Goal: Task Accomplishment & Management: Use online tool/utility

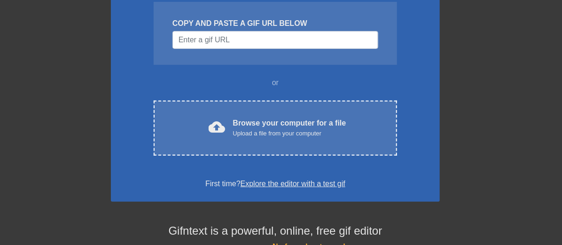
scroll to position [104, 0]
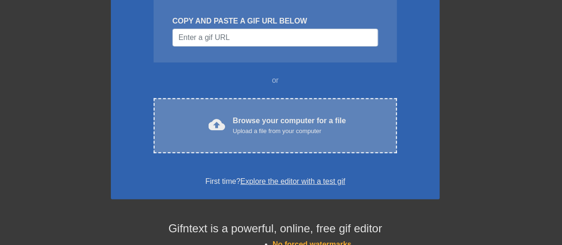
click at [301, 124] on div "Browse your computer for a file Upload a file from your computer" at bounding box center [289, 125] width 113 height 21
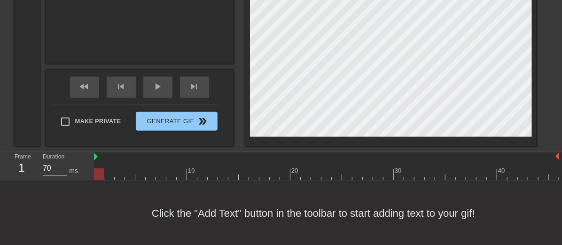
scroll to position [330, 0]
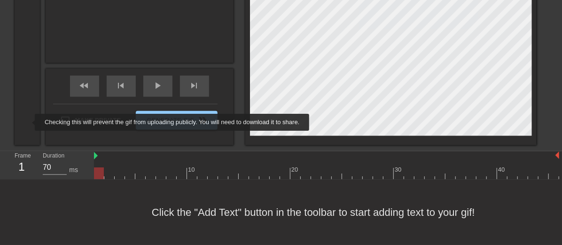
click at [75, 122] on span "Make Private" at bounding box center [98, 120] width 46 height 9
click at [55, 122] on input "Make Private" at bounding box center [65, 121] width 20 height 20
checkbox input "true"
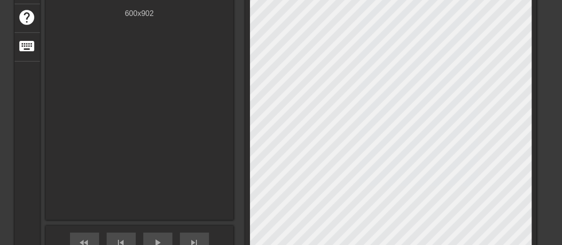
scroll to position [16, 0]
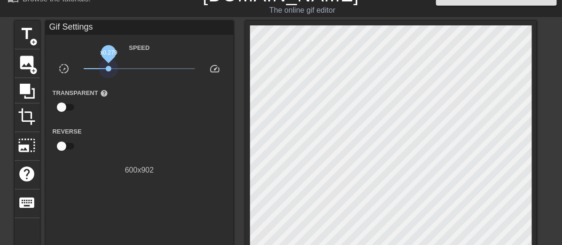
drag, startPoint x: 69, startPoint y: 70, endPoint x: 39, endPoint y: 71, distance: 29.7
click at [84, 71] on span "x0.279" at bounding box center [139, 68] width 111 height 11
drag, startPoint x: 146, startPoint y: 67, endPoint x: 70, endPoint y: 121, distance: 92.8
click at [209, 67] on span "speed" at bounding box center [214, 68] width 11 height 11
click at [35, 144] on input "checkbox" at bounding box center [62, 146] width 54 height 18
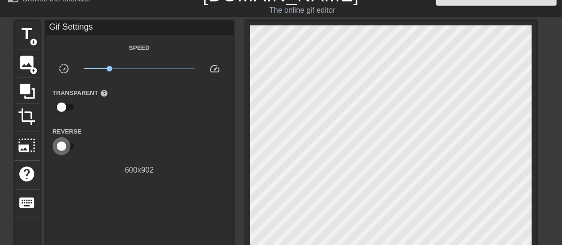
checkbox input "true"
click at [35, 109] on input "checkbox" at bounding box center [62, 107] width 54 height 18
checkbox input "true"
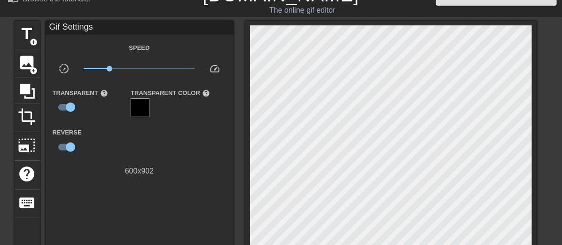
click at [131, 109] on div at bounding box center [140, 107] width 19 height 19
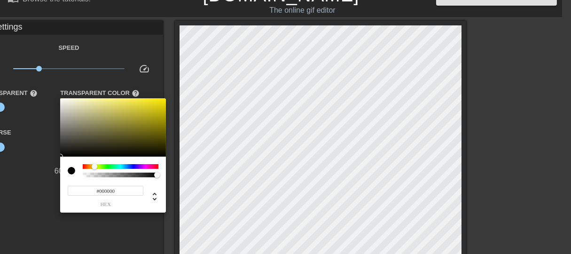
click at [95, 165] on div at bounding box center [121, 166] width 76 height 5
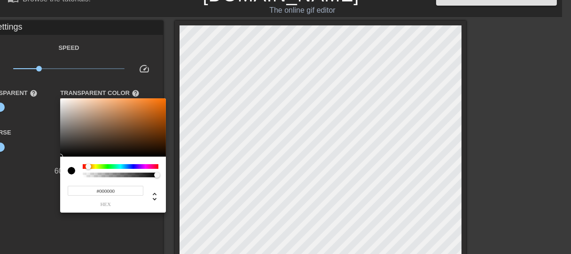
drag, startPoint x: 95, startPoint y: 167, endPoint x: 88, endPoint y: 164, distance: 6.9
click at [88, 164] on div at bounding box center [89, 167] width 6 height 6
click at [36, 192] on div at bounding box center [285, 127] width 571 height 254
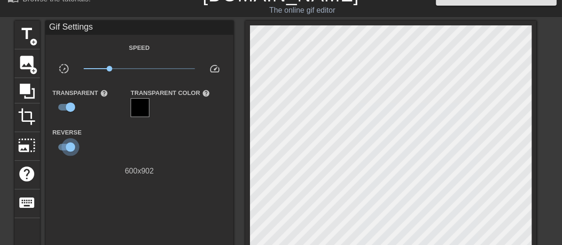
click at [44, 147] on input "checkbox" at bounding box center [71, 147] width 54 height 18
click at [35, 152] on input "checkbox" at bounding box center [62, 147] width 54 height 18
checkbox input "true"
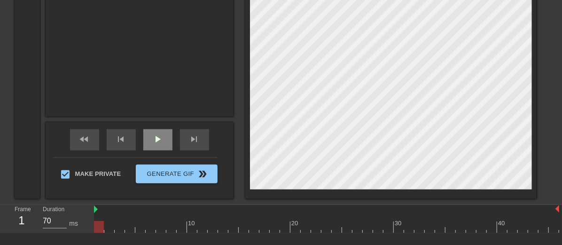
scroll to position [278, 0]
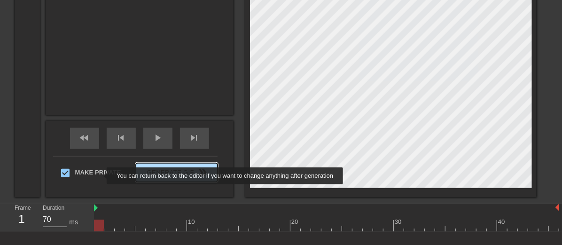
click at [140, 176] on span "Generate Gif double_arrow" at bounding box center [177, 172] width 74 height 11
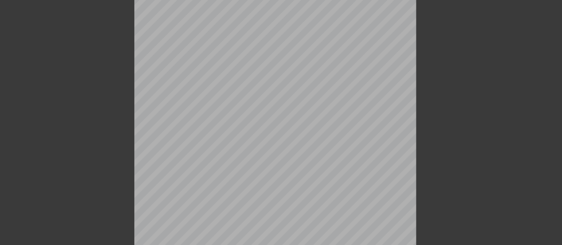
scroll to position [0, 0]
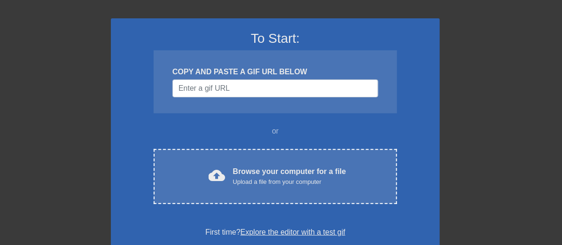
scroll to position [104, 0]
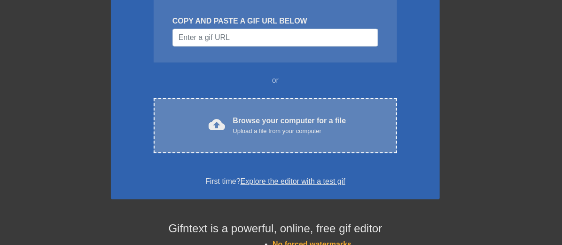
click at [322, 122] on div "Browse your computer for a file Upload a file from your computer" at bounding box center [289, 125] width 113 height 21
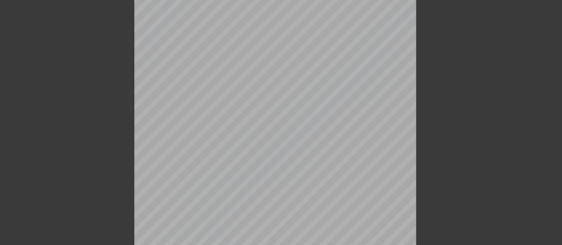
scroll to position [0, 0]
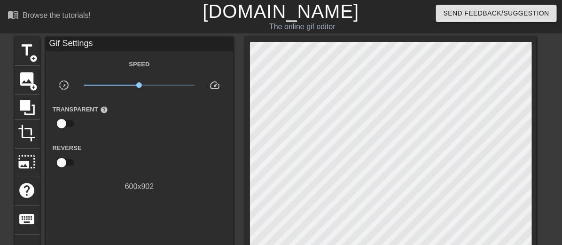
click at [315, 21] on div "The online gif editor" at bounding box center [302, 26] width 221 height 11
click at [72, 19] on div "Browse the tutorials!" at bounding box center [57, 15] width 68 height 8
click at [35, 123] on input "checkbox" at bounding box center [62, 124] width 54 height 18
checkbox input "true"
click at [131, 123] on div at bounding box center [140, 124] width 19 height 19
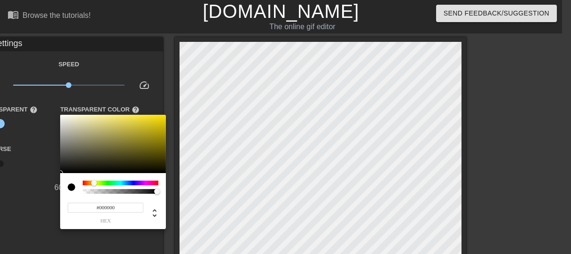
click at [94, 183] on div at bounding box center [121, 183] width 76 height 5
click at [9, 171] on div at bounding box center [285, 127] width 571 height 254
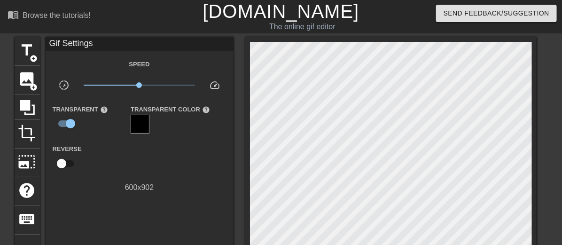
click at [131, 128] on div at bounding box center [140, 124] width 19 height 19
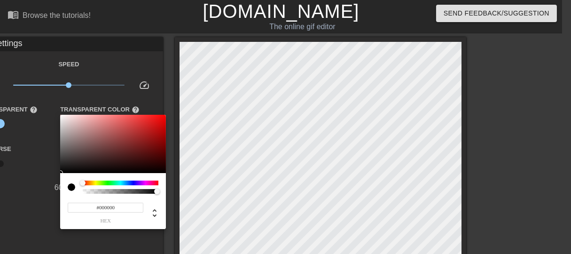
click at [96, 183] on div at bounding box center [121, 183] width 76 height 5
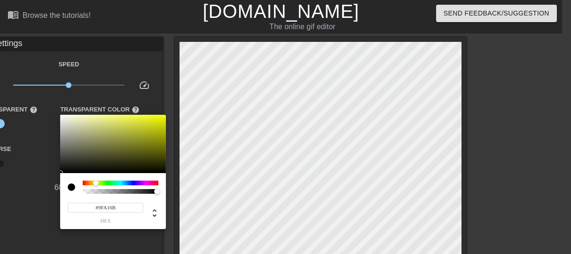
click at [96, 136] on div at bounding box center [113, 144] width 106 height 58
type input "#D7DF16"
click at [156, 122] on div at bounding box center [113, 144] width 106 height 58
click at [3, 165] on div at bounding box center [285, 127] width 571 height 254
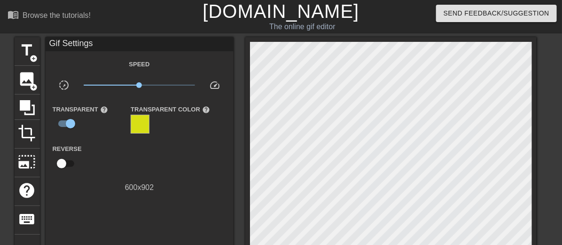
click at [53, 152] on label "Reverse" at bounding box center [67, 148] width 29 height 9
click at [35, 165] on input "checkbox" at bounding box center [62, 164] width 54 height 18
checkbox input "true"
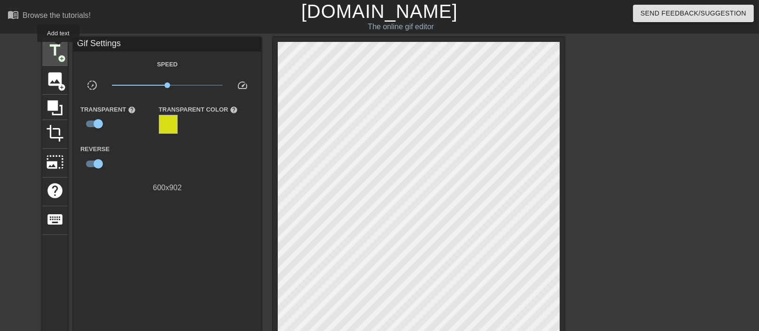
click at [58, 48] on span "title" at bounding box center [55, 50] width 18 height 18
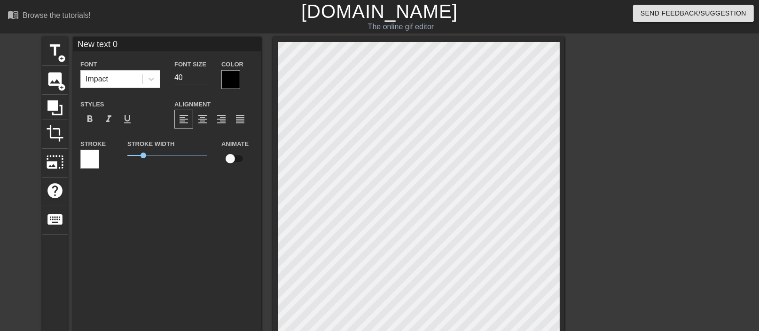
click at [231, 77] on div at bounding box center [230, 79] width 19 height 19
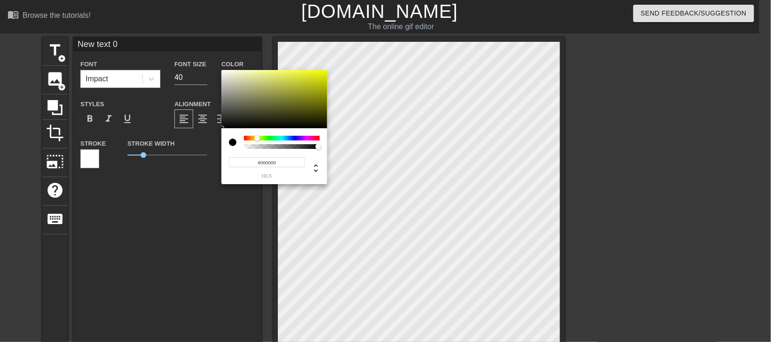
click at [257, 136] on div at bounding box center [282, 138] width 76 height 5
click at [254, 138] on div at bounding box center [255, 138] width 6 height 6
click at [258, 138] on div at bounding box center [258, 138] width 6 height 6
type input "0"
type input "0.88"
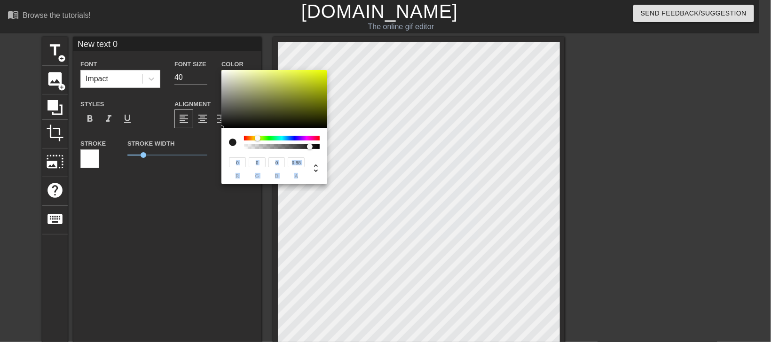
drag, startPoint x: 246, startPoint y: 146, endPoint x: 300, endPoint y: 147, distance: 53.6
click at [310, 152] on div "0 r 0 g 0 b 0.88 a" at bounding box center [274, 156] width 106 height 56
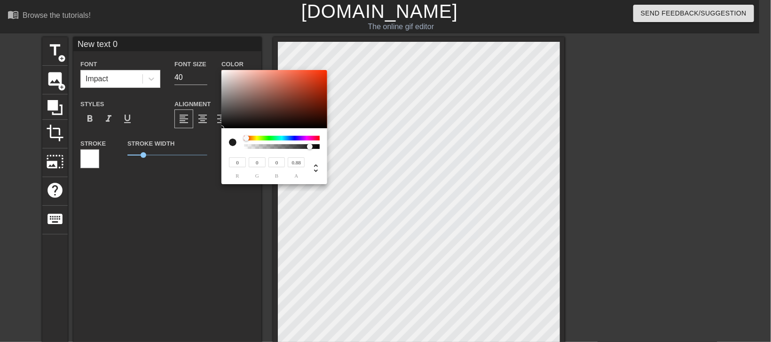
drag, startPoint x: 258, startPoint y: 141, endPoint x: 243, endPoint y: 136, distance: 15.8
click at [244, 136] on div at bounding box center [247, 138] width 6 height 6
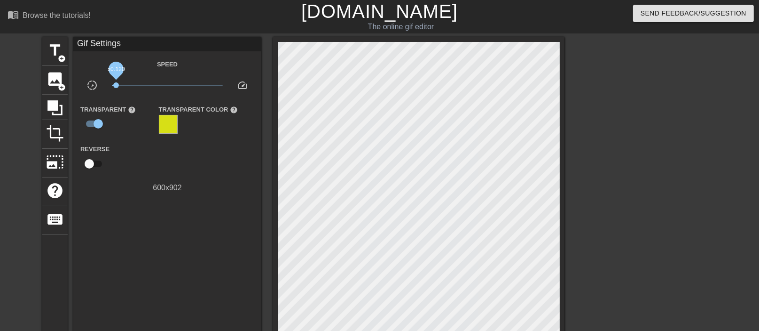
drag, startPoint x: 158, startPoint y: 87, endPoint x: 113, endPoint y: 85, distance: 44.2
click at [116, 86] on span "x0.120" at bounding box center [116, 85] width 6 height 6
click at [52, 48] on span "title" at bounding box center [55, 50] width 18 height 18
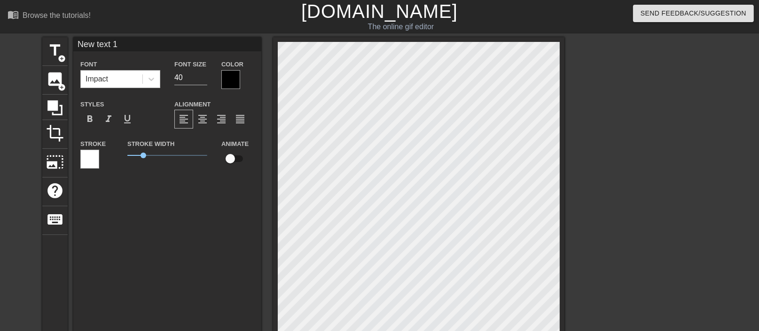
click at [115, 79] on div "Impact" at bounding box center [112, 79] width 62 height 17
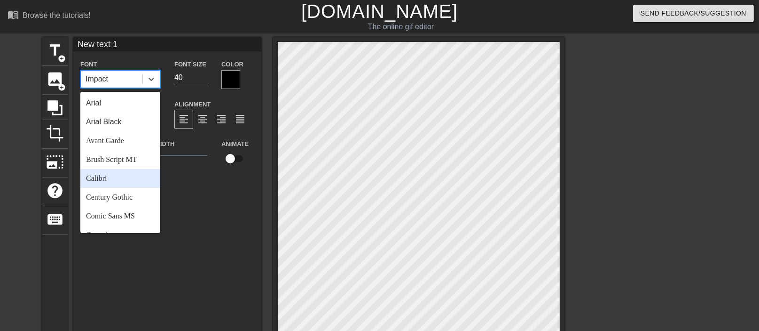
click at [122, 180] on div "Calibri" at bounding box center [120, 178] width 80 height 19
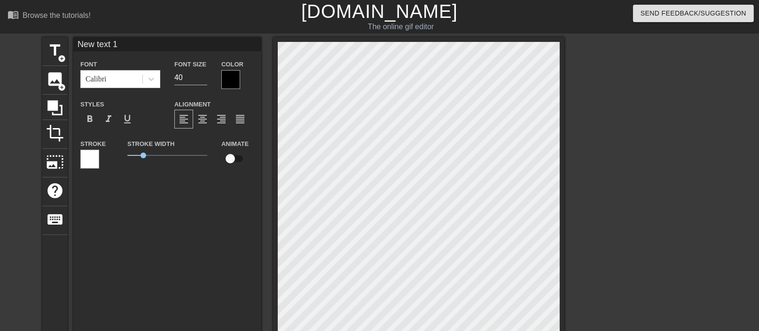
scroll to position [5, 1]
type input "New txt 1"
type textarea "New txt 1"
type input "New xt 1"
type textarea "New xt 1"
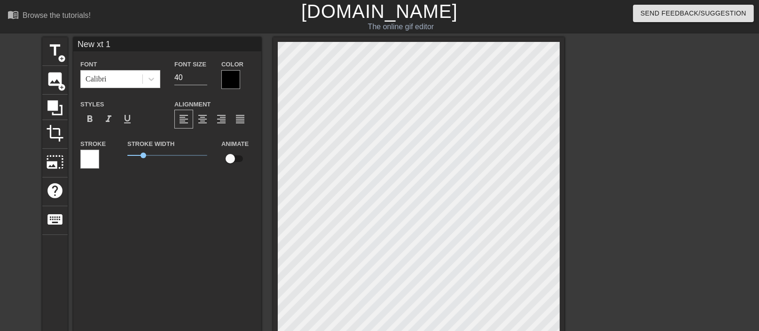
type input "Newxt 1"
type textarea "Newxt 1"
type input "Next 1"
type textarea "Next 1"
type input "Nxt 1"
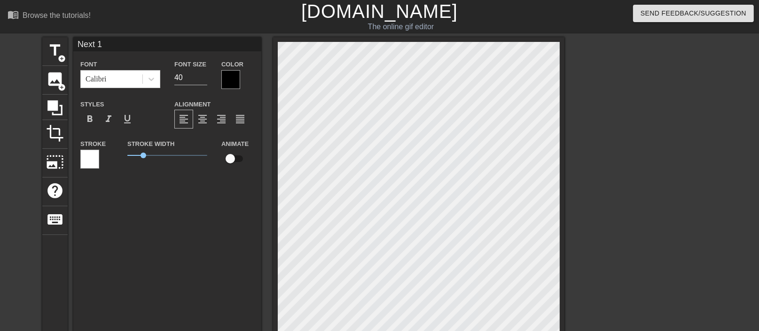
type textarea "Nxt 1"
type input "xt 1"
type textarea "xt 1"
type input "ㄓxt 1"
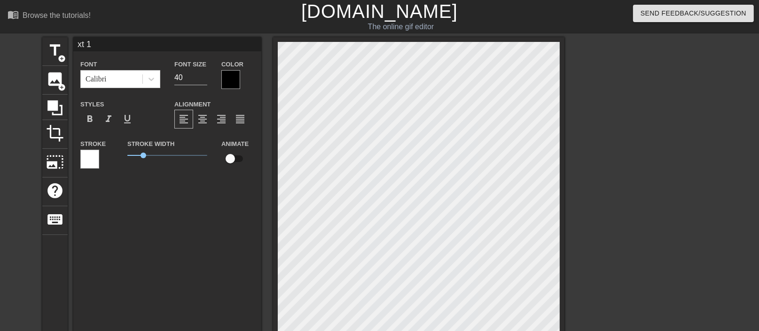
type textarea "ㄓxt 1"
type input "ㄓㄨxt 1"
type textarea "ㄓㄨxt 1"
type input "ㄓㄨㄥxt 1"
type textarea "ㄓㄨㄥxt 1"
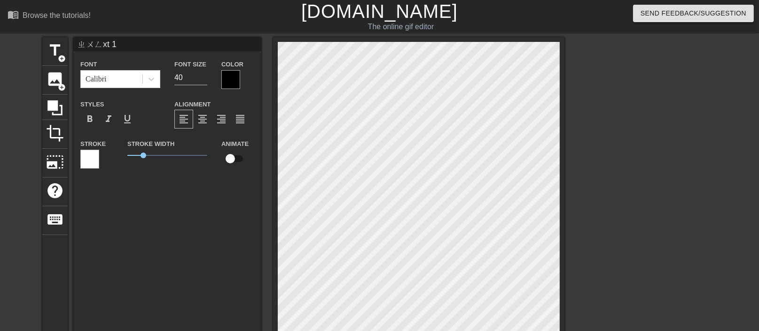
type input "中xt 1"
type textarea "中xt 1"
type input "中ㄑxt 1"
type textarea "中ㄑxt 1"
type input "中ㄑㄧxt 1"
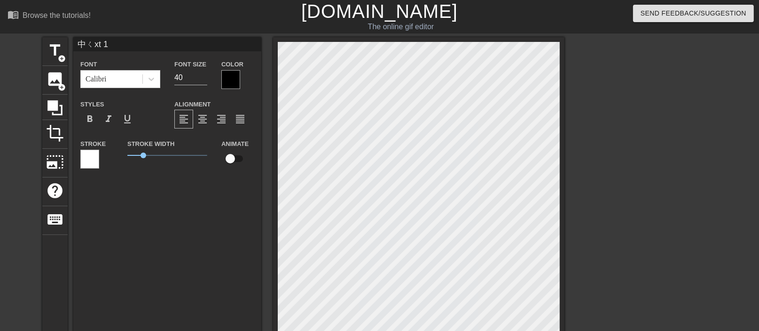
type textarea "中ㄑㄧxt 1"
type input "中ㄑㄧㄡxt 1"
type textarea "中ㄑㄧㄡxt 1"
type input "中秋xt 1"
type textarea "中秋xt 1"
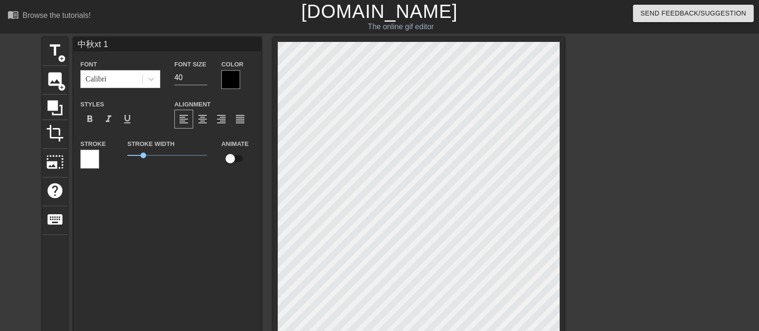
scroll to position [5, 12]
type input "中秋ㄐxt 1"
type textarea "中秋ㄐxt 1"
type input "中秋ㄐㄧxt 1"
type textarea "中秋ㄐㄧxt 1"
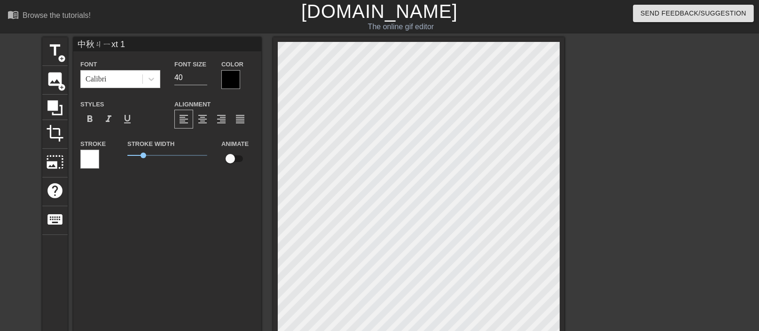
type input "中秋ㄐㄧㄝxt 1"
type textarea "中秋節xt 1"
type input "中秋節ㄎxt 1"
type textarea "中秋節ㄎxt 1"
type input "中秋節ㄎㄨxt 1"
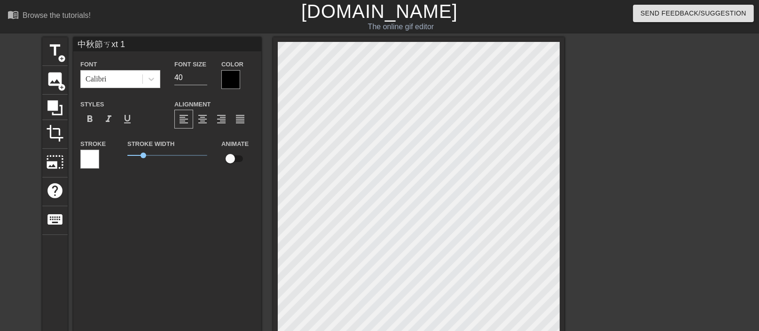
type textarea "中秋節ㄎㄨxt 1"
type input "中秋節ㄎㄨㄞxt 1"
type textarea "中秋節ㄎㄨㄞxt 1"
type input "中秋節快xt 1"
type textarea "中秋節快xt 1"
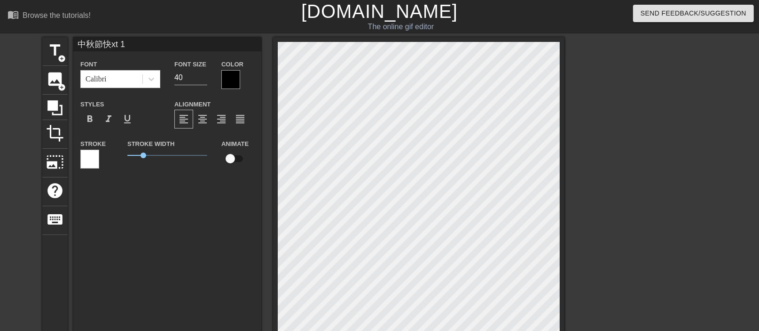
type input "中秋節快ㄌxt 1"
type textarea "中秋節快ㄌxt 1"
type input "中秋節快ㄌㄜxt 1"
type textarea "中秋節快ㄌㄜxt 1"
type input "中秋節快樂xt 1"
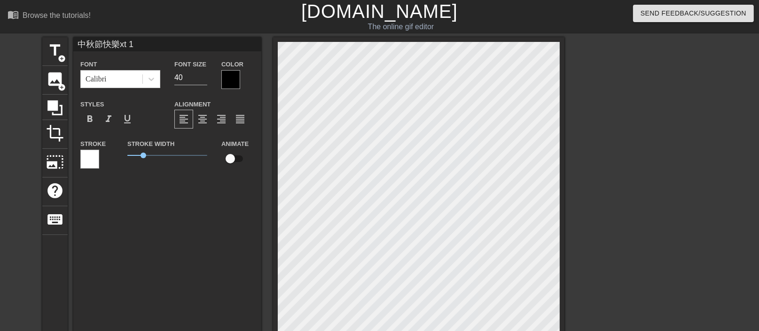
scroll to position [5, 27]
type textarea "中秋節快樂xt 1"
click at [236, 79] on div at bounding box center [230, 79] width 19 height 19
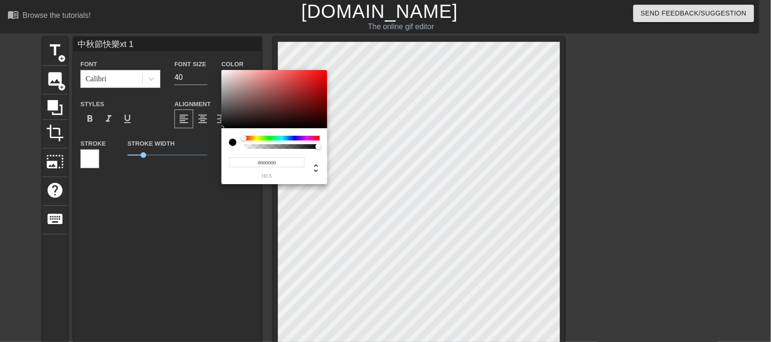
click at [256, 138] on div at bounding box center [282, 138] width 76 height 5
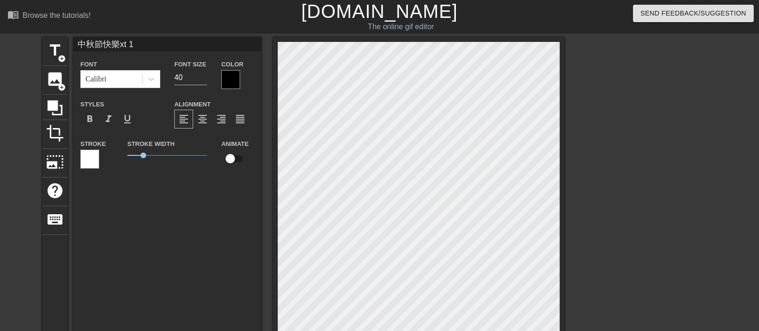
scroll to position [5, 34]
type input "中秋節快樂xt"
type textarea "中秋節快樂xt"
type input "中秋節快樂xt"
type textarea "中秋節快樂xt"
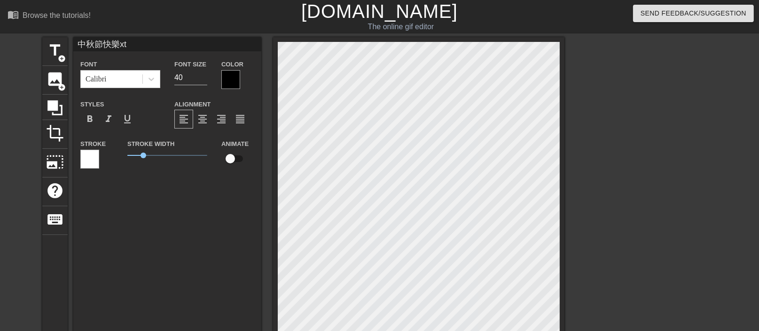
type input "中秋節快樂x"
type textarea "中秋節快樂x"
type input "中秋節快樂"
type textarea "中秋節快樂"
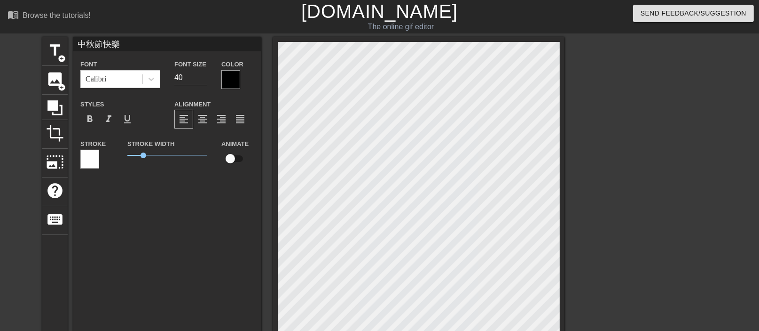
scroll to position [222, 0]
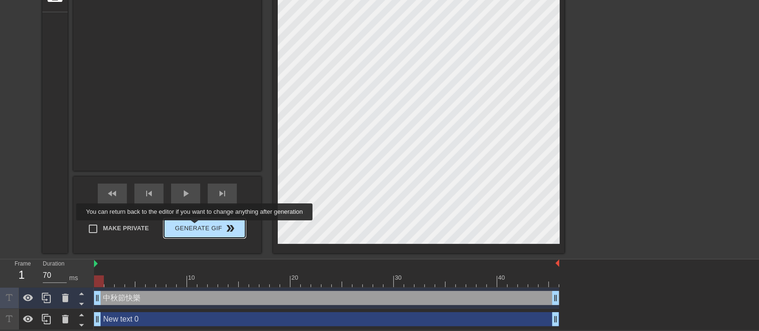
click at [196, 227] on span "Generate Gif double_arrow" at bounding box center [205, 227] width 74 height 11
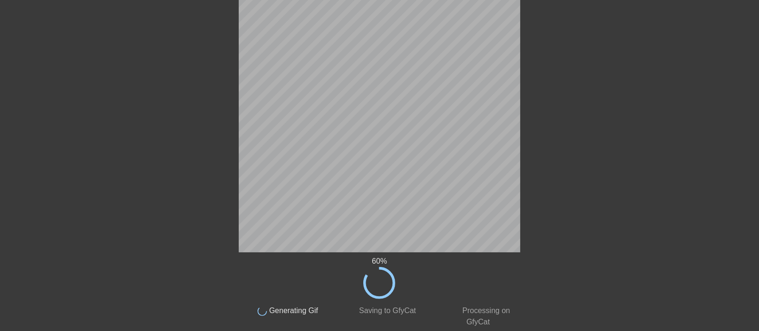
scroll to position [0, 0]
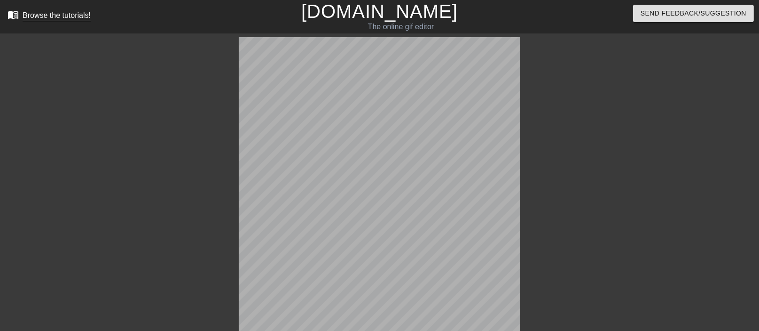
click at [55, 18] on div "Browse the tutorials!" at bounding box center [57, 15] width 68 height 8
click at [374, 14] on link "[DOMAIN_NAME]" at bounding box center [379, 11] width 157 height 21
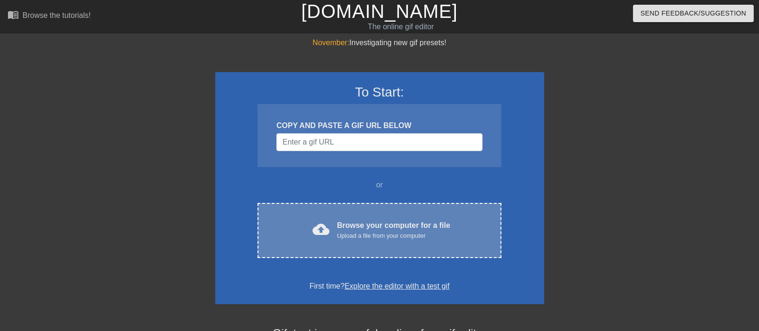
click at [341, 232] on div "Upload a file from your computer" at bounding box center [393, 235] width 113 height 9
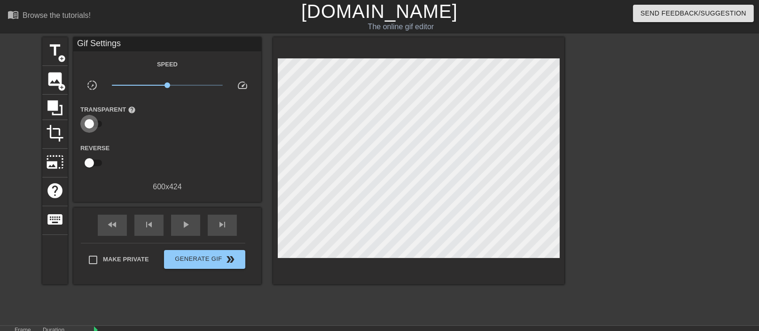
click at [88, 127] on input "checkbox" at bounding box center [90, 124] width 54 height 18
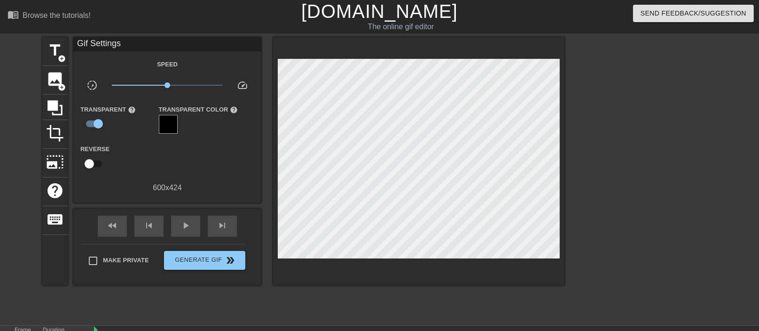
click at [161, 127] on div at bounding box center [168, 124] width 19 height 19
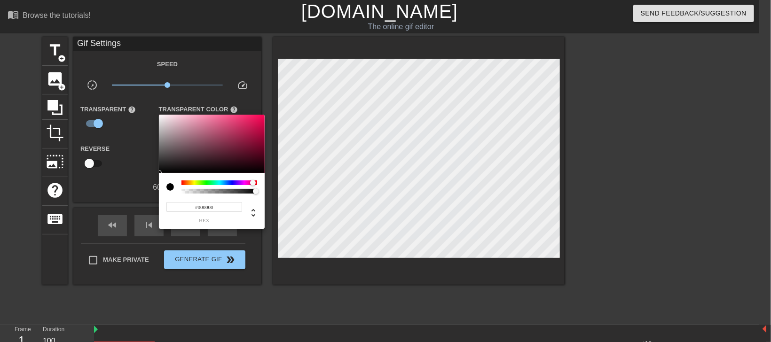
click at [253, 181] on div at bounding box center [219, 183] width 76 height 5
click at [193, 182] on div at bounding box center [219, 183] width 76 height 5
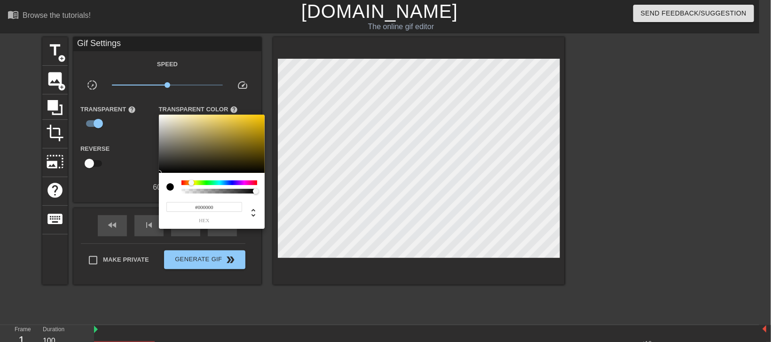
click at [191, 181] on div at bounding box center [192, 183] width 6 height 6
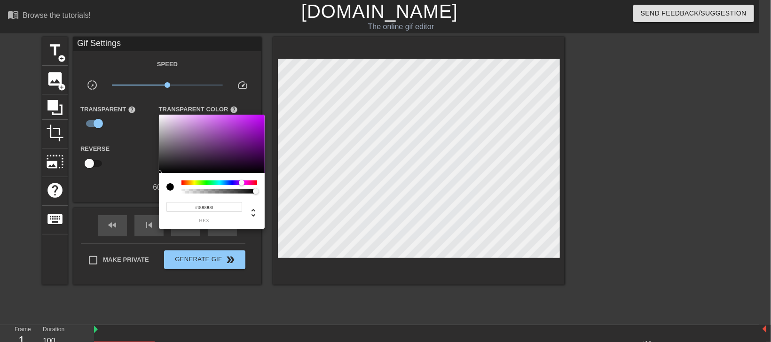
drag, startPoint x: 191, startPoint y: 186, endPoint x: 242, endPoint y: 184, distance: 50.8
click at [242, 184] on div at bounding box center [245, 184] width 6 height 6
click at [133, 146] on div at bounding box center [385, 171] width 771 height 342
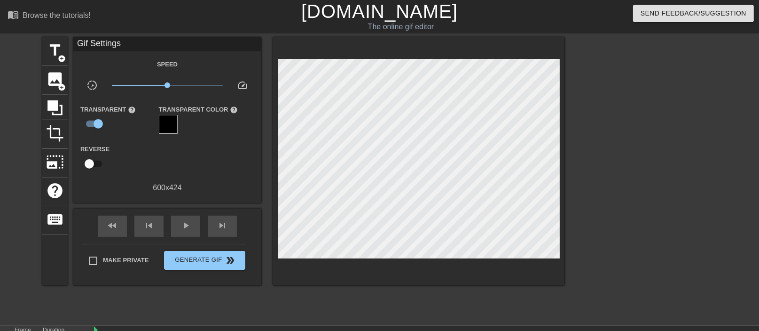
click at [173, 126] on div at bounding box center [168, 124] width 19 height 19
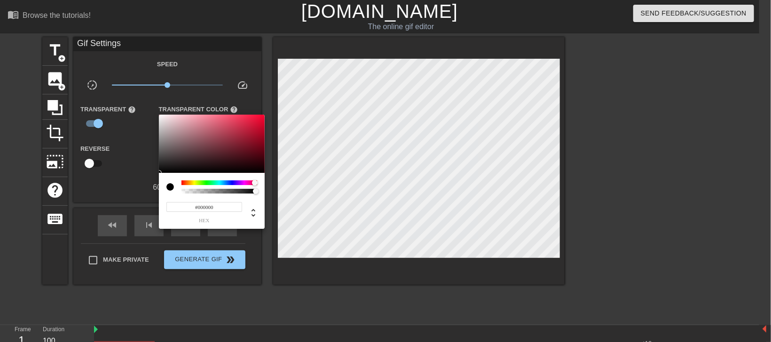
click at [255, 181] on div at bounding box center [219, 183] width 76 height 5
click at [123, 135] on div at bounding box center [385, 171] width 771 height 342
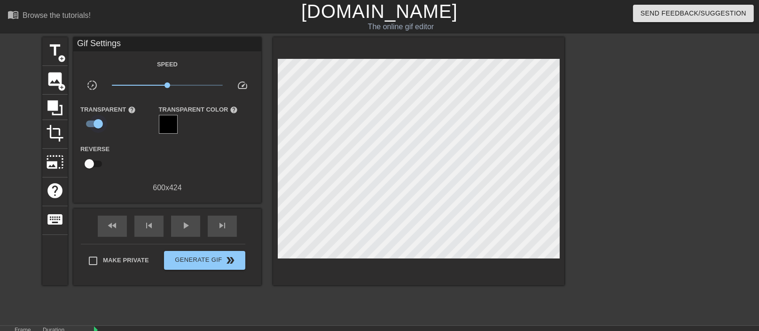
click at [99, 125] on input "checkbox" at bounding box center [98, 124] width 54 height 18
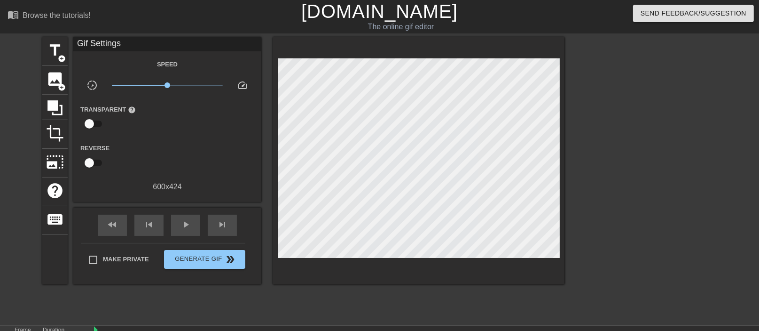
click at [99, 125] on input "checkbox" at bounding box center [90, 124] width 54 height 18
checkbox input "true"
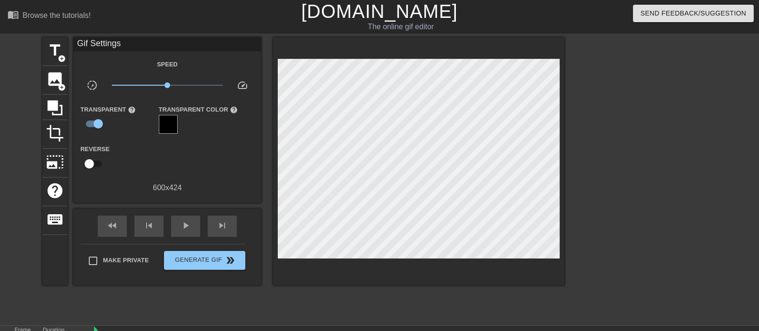
click at [160, 127] on div at bounding box center [168, 124] width 19 height 19
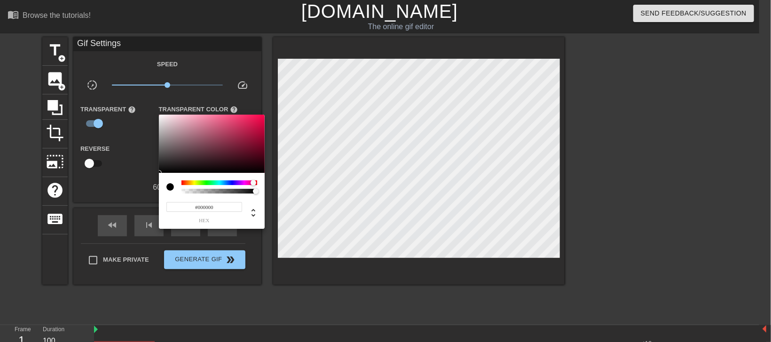
click at [253, 181] on div at bounding box center [219, 183] width 76 height 5
click at [255, 181] on div at bounding box center [255, 183] width 6 height 6
type input "0"
click at [250, 189] on div at bounding box center [219, 191] width 73 height 5
click at [140, 146] on div at bounding box center [385, 171] width 771 height 342
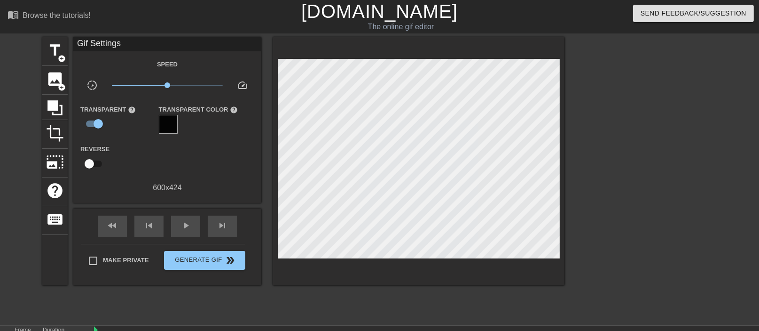
click at [89, 161] on input "checkbox" at bounding box center [90, 164] width 54 height 18
click at [95, 161] on input "checkbox" at bounding box center [98, 164] width 54 height 18
click at [95, 161] on input "checkbox" at bounding box center [90, 164] width 54 height 18
click at [95, 161] on input "checkbox" at bounding box center [98, 164] width 54 height 18
checkbox input "false"
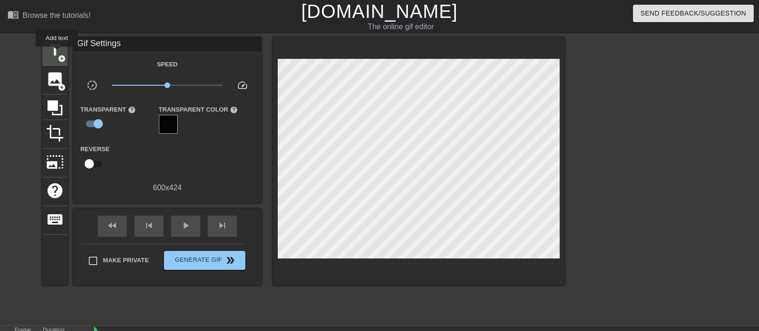
click at [57, 53] on span "title" at bounding box center [55, 50] width 18 height 18
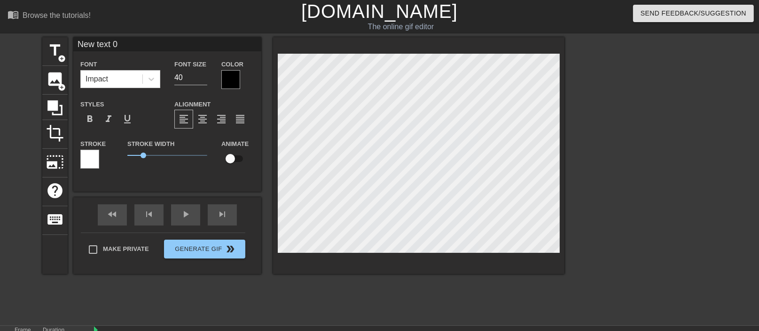
scroll to position [4, 1]
type input "New text"
type textarea "New text"
type input "New text"
type textarea "New text"
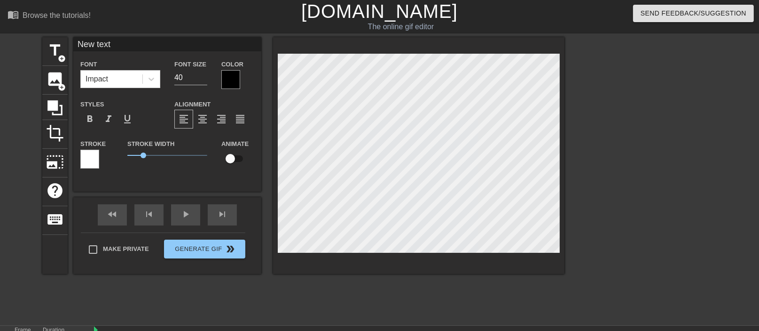
type input "New tex"
type textarea "New tex"
type input "New te"
type textarea "New t"
type input "New"
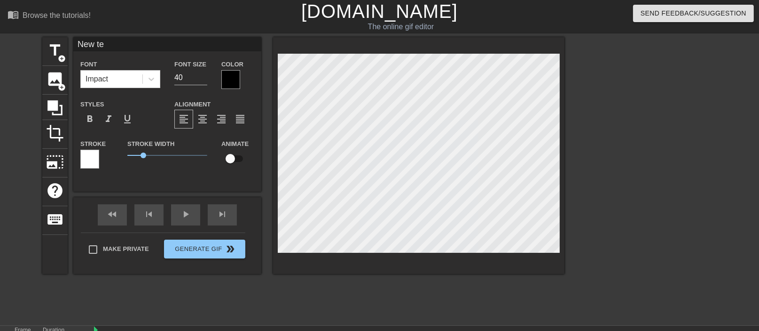
type textarea "New"
type input "New"
type textarea "New"
type input "Ne"
type textarea "Ne"
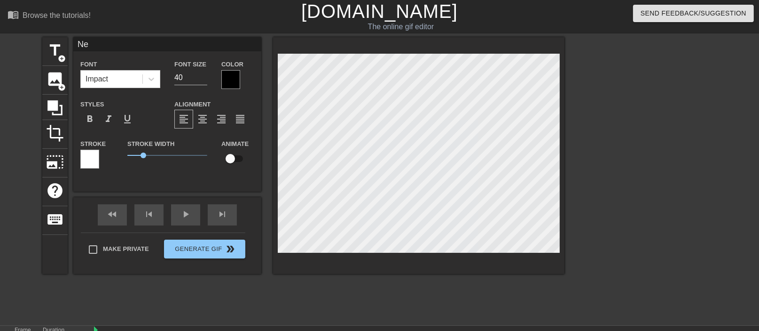
type input "N"
type textarea "N"
type input "ㄓ"
type textarea "ㄓ"
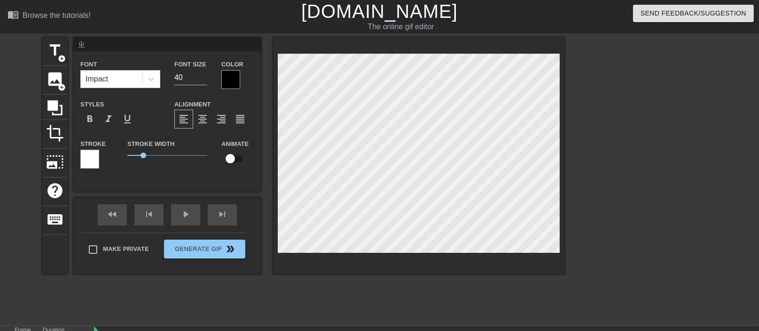
type input "ㄓㄨ"
type textarea "ㄓㄨ"
type input "住"
type textarea "住"
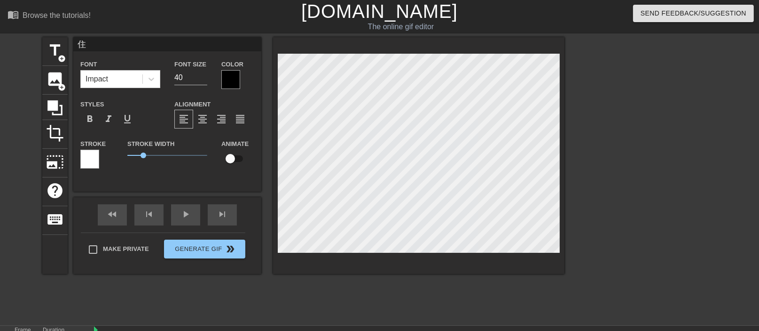
type input "住"
type textarea "住"
type input "住 ㄓ"
type textarea "住 ㄓ"
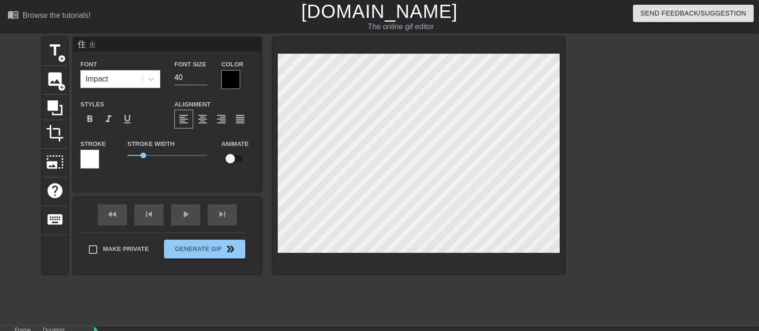
type input "住 ㄓㄨ"
type textarea "住 ㄓㄨ"
type input "住 ㄓㄨㄥ"
type textarea "住 ㄓㄨㄥ"
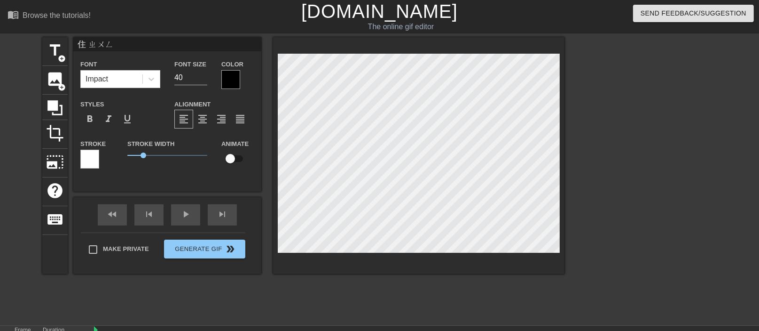
type input "住 中"
type textarea "住 中"
type input "住 中ㄑ"
type textarea "住 中ㄑ"
type input "住 中ㄑㄧ"
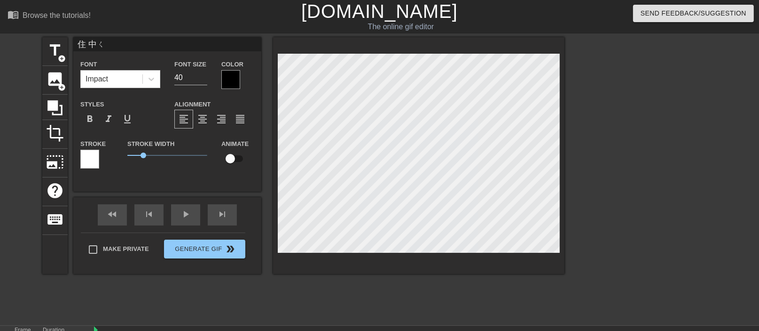
type textarea "住 中ㄑㄧ"
type input "住 中ㄑㄧㄡ"
type textarea "住 中ㄑㄧㄡ"
type input "住 中秋"
type textarea "住 中秋"
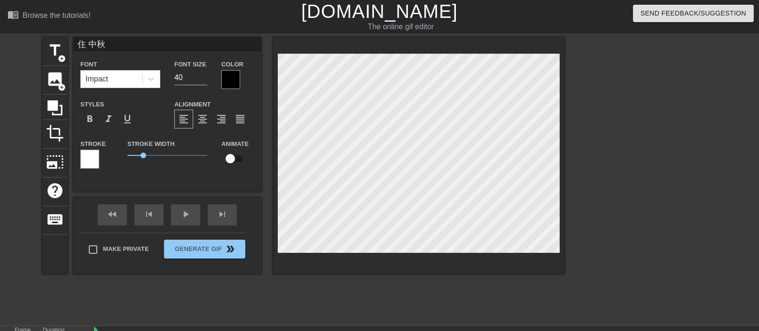
type input "住 中秋ㄐ"
type textarea "住 中秋ㄐ"
type input "住 中秋ㄐㄧ"
type textarea "住 中秋ㄐㄧ"
type input "住 中秋ㄐㄧㄚ"
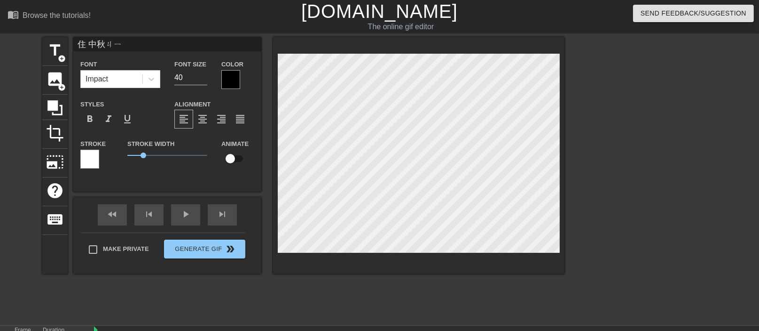
type textarea "住 中秋ㄐㄧㄚ"
type input "住 中秋佳"
type textarea "住 中秋佳"
type input "住 中秋佳ㄐ"
type textarea "住 中秋佳ㄐ"
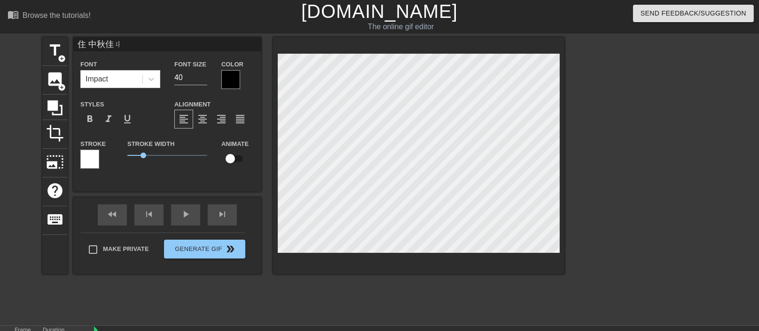
type input "住 中秋佳ㄐㄧ"
type textarea "住 中秋佳ㄐㄧ"
type input "住 中秋佳ㄐㄧㄝ"
type textarea "住 中秋佳ㄐㄧㄝ"
type input "住 中秋佳節"
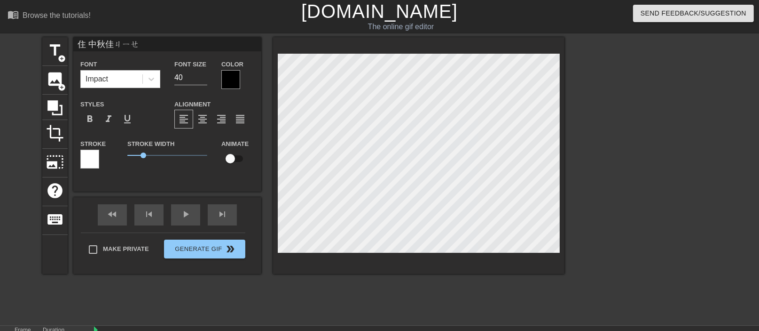
type textarea "住 中秋佳節"
type input "住 中秋佳節ㄎ"
type textarea "住 中秋佳節ㄎ"
type input "住 中秋佳節ㄎㄨ"
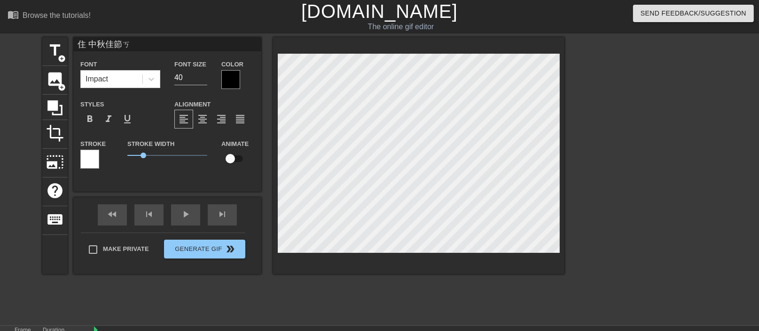
type textarea "住 中秋佳節ㄎㄨ"
type input "住 中秋佳節ㄎㄨㄞ"
type textarea "住 中秋佳節ㄎㄨㄞ"
type input "住 中秋佳節快"
type textarea "住 中秋佳節快"
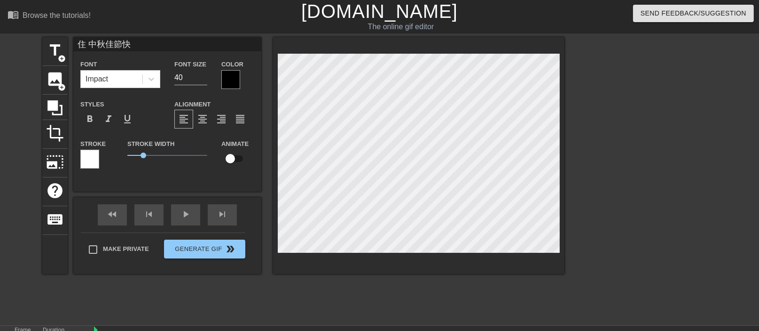
type input "住 中秋佳節快ㄌ"
type textarea "住 中秋佳節快ㄌ"
type input "住 中秋佳節快ㄌㄜ"
type textarea "住 中秋佳節快ㄌㄜ"
type input "住 中秋佳節快樂"
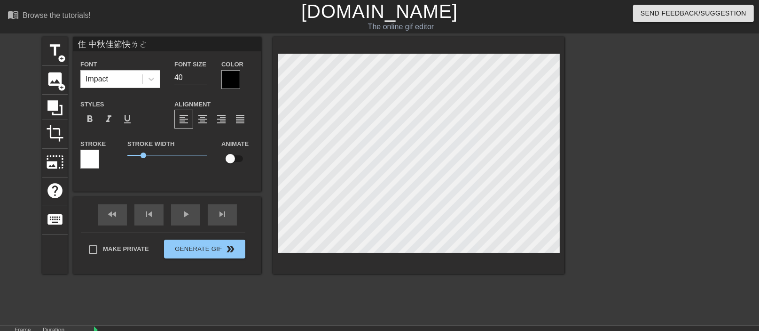
type textarea "住 中秋佳節快樂"
type input "祝 中秋佳節快樂"
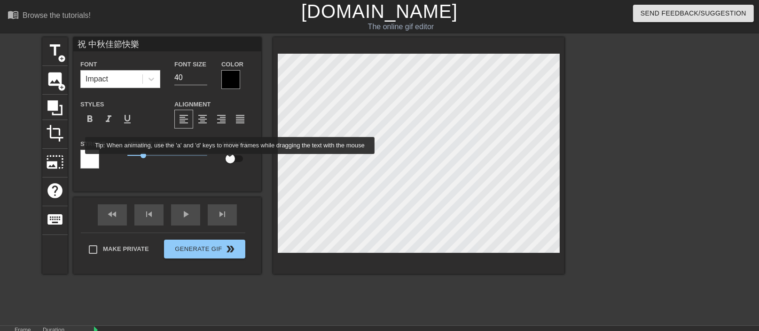
type textarea "祝 中秋佳節快樂"
click at [230, 160] on input "checkbox" at bounding box center [231, 159] width 54 height 18
checkbox input "true"
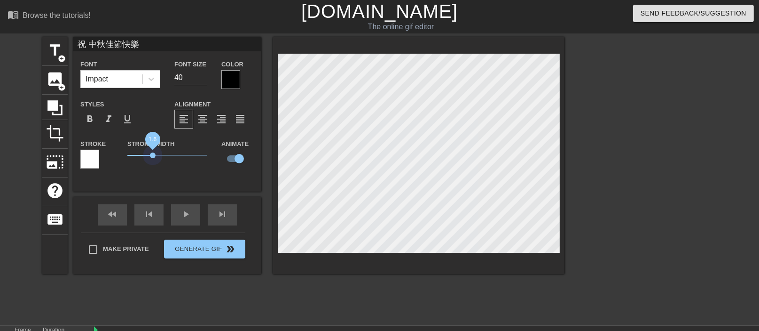
drag, startPoint x: 146, startPoint y: 157, endPoint x: 153, endPoint y: 152, distance: 8.7
click at [153, 152] on span "1.6" at bounding box center [167, 155] width 80 height 11
click at [95, 164] on div at bounding box center [89, 159] width 19 height 19
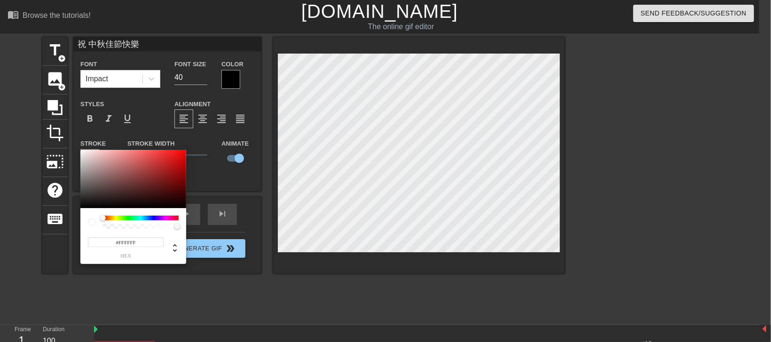
type input "#F10F0F"
click at [180, 153] on div at bounding box center [133, 179] width 106 height 58
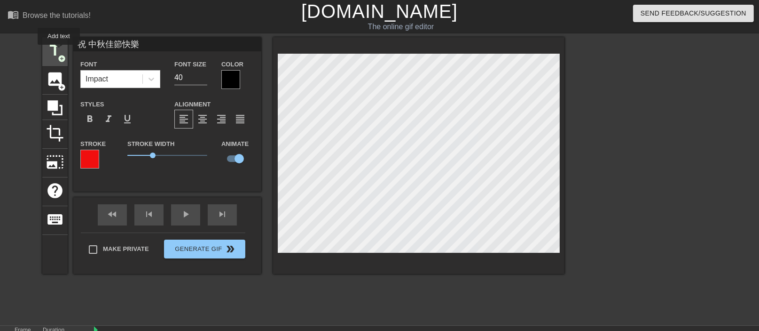
click at [59, 51] on span "title" at bounding box center [55, 50] width 18 height 18
type input "New text 1"
checkbox input "false"
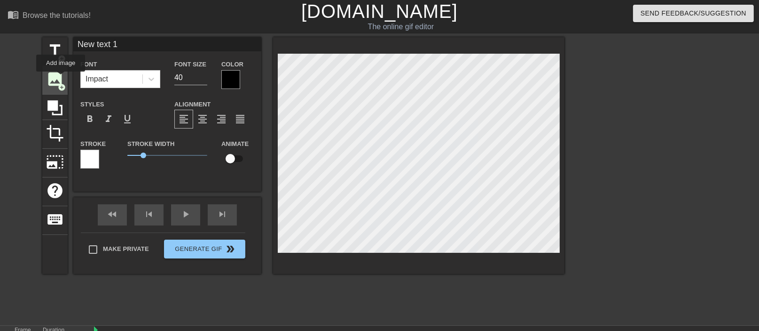
click at [61, 78] on span "image" at bounding box center [55, 79] width 18 height 18
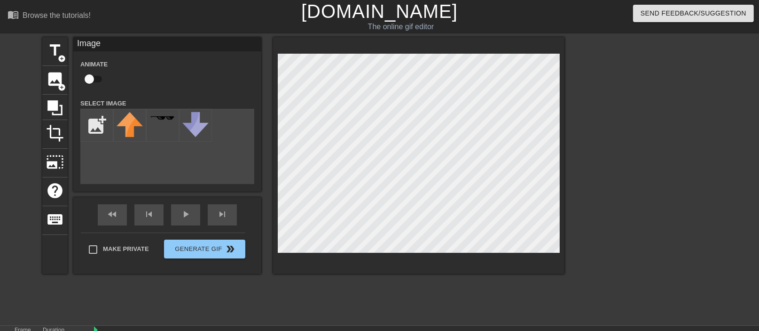
click at [27, 223] on div "title add_circle image add_circle crop photo_size_select_large help keyboard Im…" at bounding box center [379, 178] width 759 height 282
drag, startPoint x: 238, startPoint y: 175, endPoint x: 654, endPoint y: 137, distance: 417.8
click at [654, 137] on div at bounding box center [646, 178] width 141 height 282
click at [671, 116] on div "title add_circle image add_circle crop photo_size_select_large help keyboard Im…" at bounding box center [379, 178] width 759 height 282
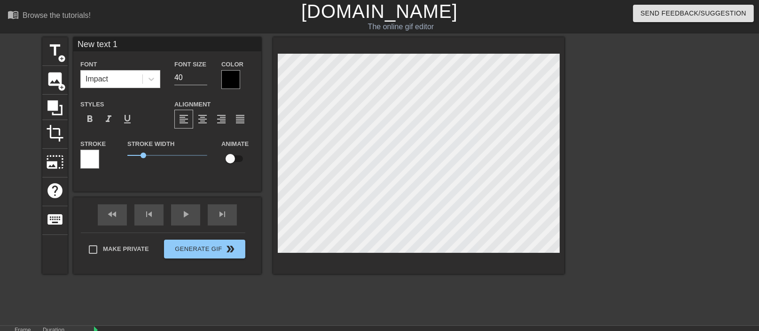
click at [704, 146] on div "title add_circle image add_circle crop photo_size_select_large help keyboard Ne…" at bounding box center [379, 178] width 759 height 282
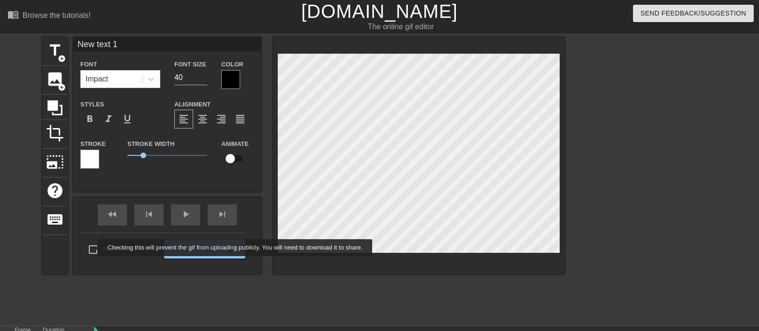
click at [92, 247] on div "Make Private Generate Gif double_arrow" at bounding box center [163, 250] width 165 height 37
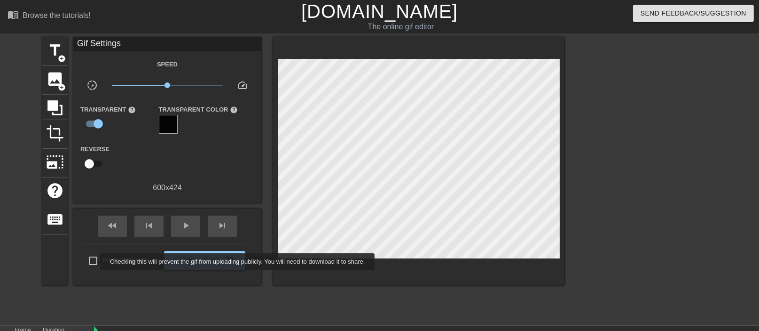
click at [94, 261] on input "Make Private" at bounding box center [93, 261] width 20 height 20
checkbox input "true"
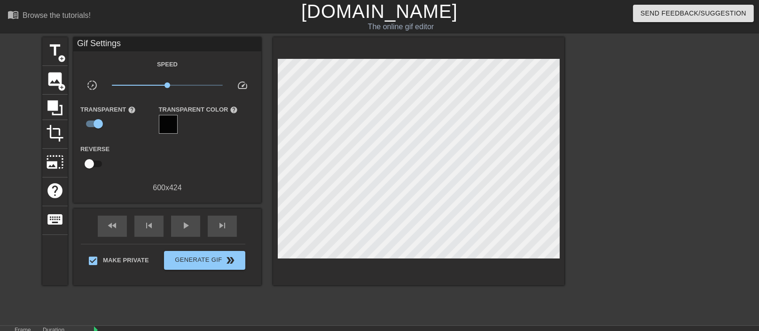
click at [197, 281] on div "title add_circle image add_circle crop photo_size_select_large help keyboard Gi…" at bounding box center [303, 178] width 522 height 282
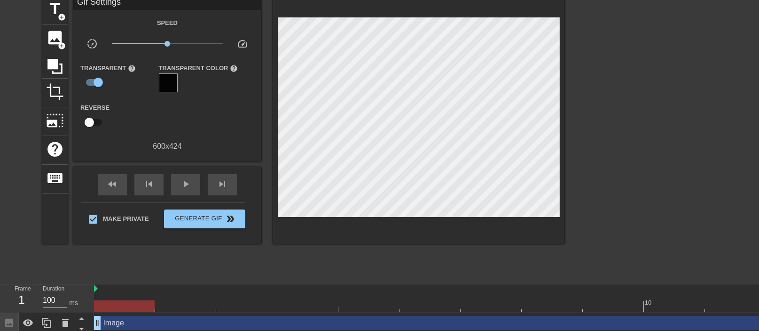
scroll to position [0, 0]
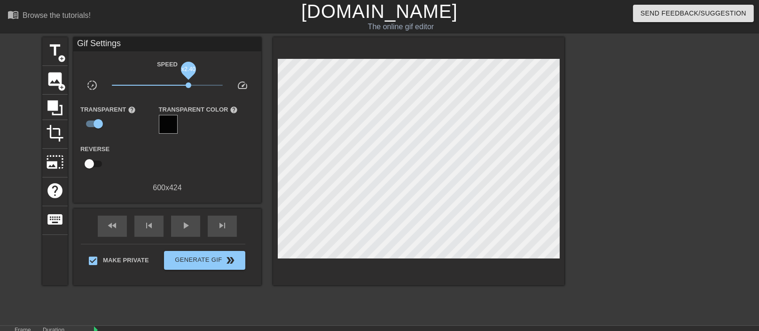
drag, startPoint x: 170, startPoint y: 84, endPoint x: 189, endPoint y: 86, distance: 18.9
click at [189, 86] on span "x2.40" at bounding box center [189, 85] width 6 height 6
click at [716, 160] on div at bounding box center [646, 178] width 141 height 282
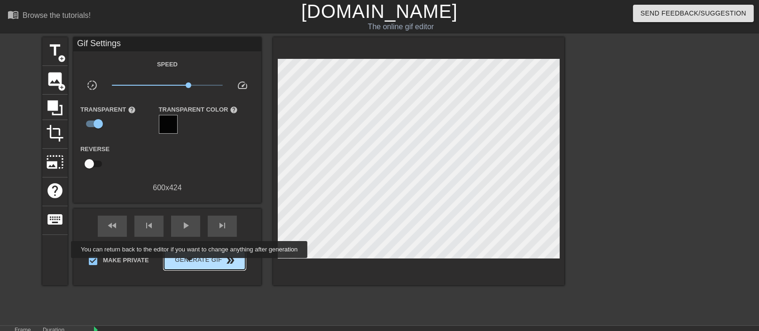
click at [190, 264] on span "Generate Gif double_arrow" at bounding box center [205, 259] width 74 height 11
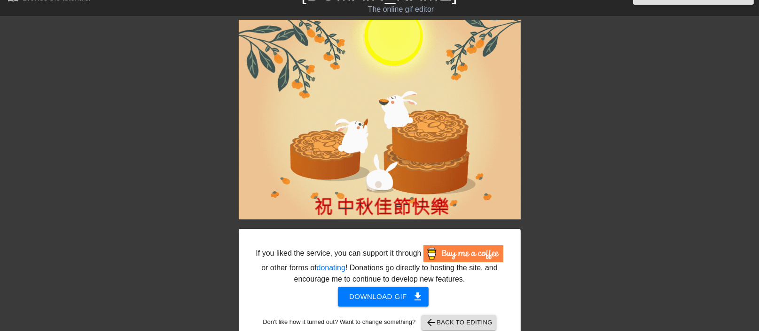
scroll to position [35, 0]
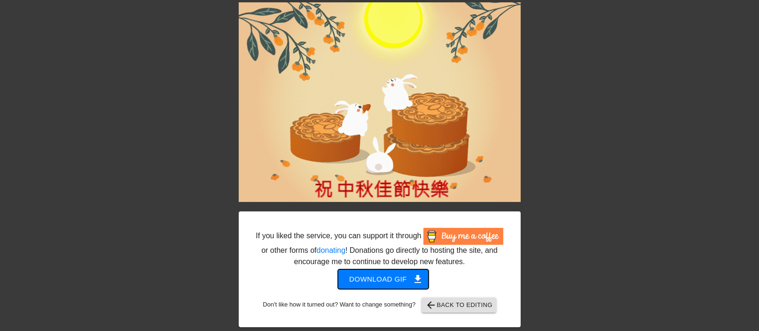
click at [391, 283] on span "Download gif get_app" at bounding box center [383, 279] width 68 height 12
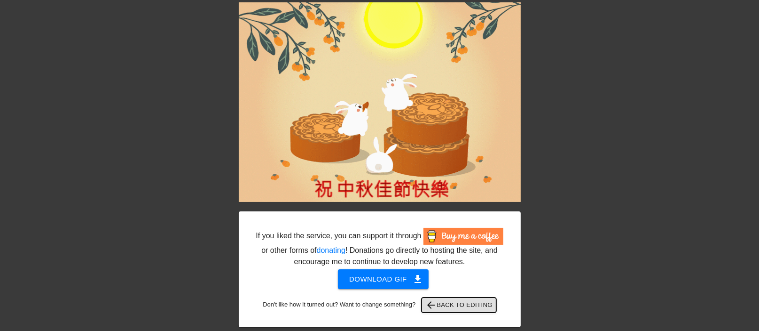
click at [450, 306] on span "arrow_back Back to Editing" at bounding box center [458, 304] width 67 height 11
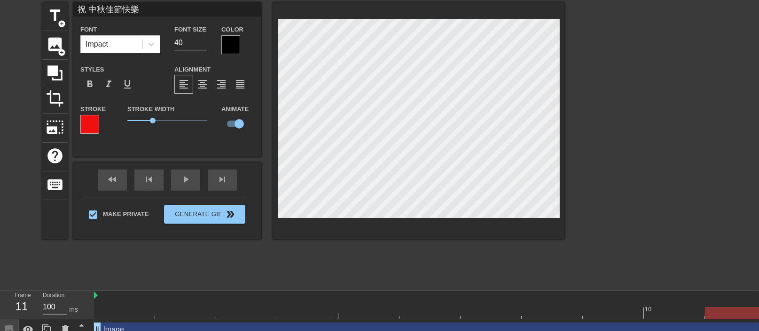
click at [393, 219] on div at bounding box center [418, 120] width 291 height 236
type input "祝 中秋佳節快"
type textarea "祝 中秋佳節快"
type input "祝 中秋佳節"
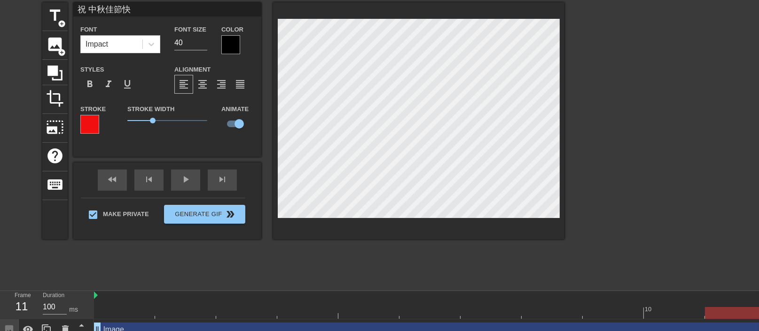
type textarea "祝 中秋佳節"
type input "祝 中秋佳"
type textarea "祝 中秋佳"
type input "祝 中秋"
type textarea "祝 中秋"
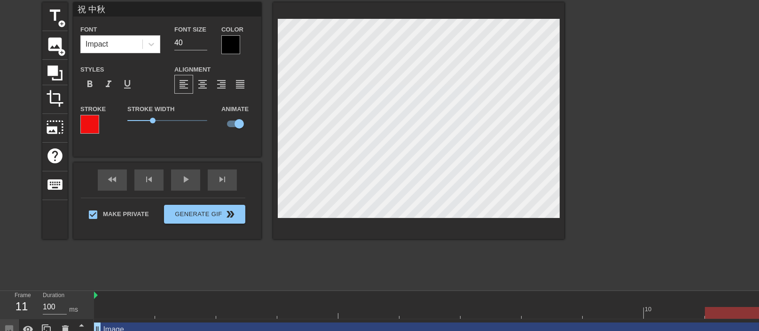
type input "祝 中"
type textarea "祝 中"
type input "祝"
type textarea "祝"
type input "祝"
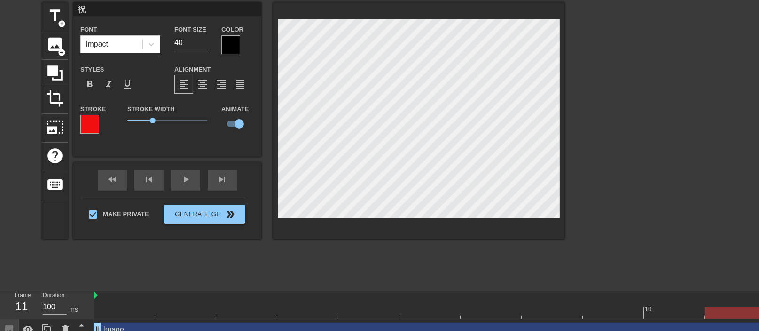
type textarea "祝"
type input "ㄩ"
type textarea "ㄩ"
type input "ㄩㄝ"
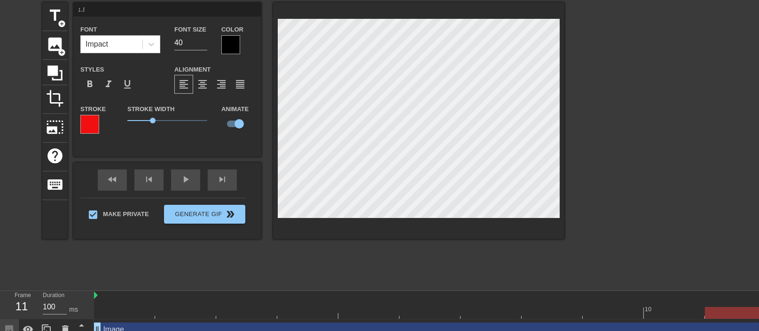
type textarea "ㄩㄝ"
type input "月"
type textarea "月"
type input "月ㄩ"
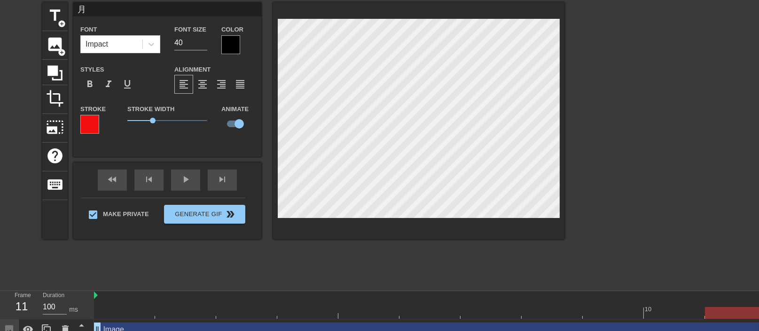
type textarea "月ㄩ"
type input "月ㄩㄢ"
type textarea "月ㄩㄢ"
type input "月圓"
type textarea "月圓"
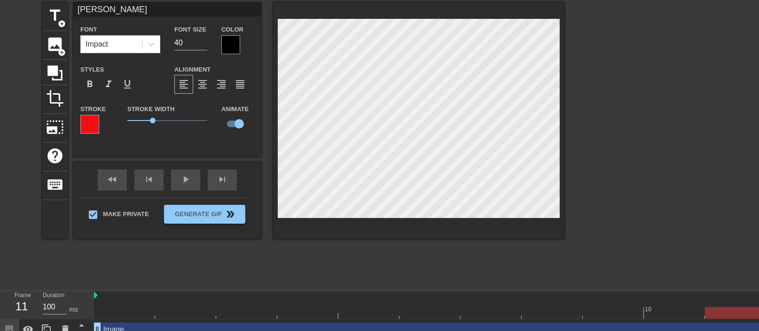
scroll to position [4, 11]
type input "月圓"
type textarea "月圓"
type input "月圓"
type textarea "月圓"
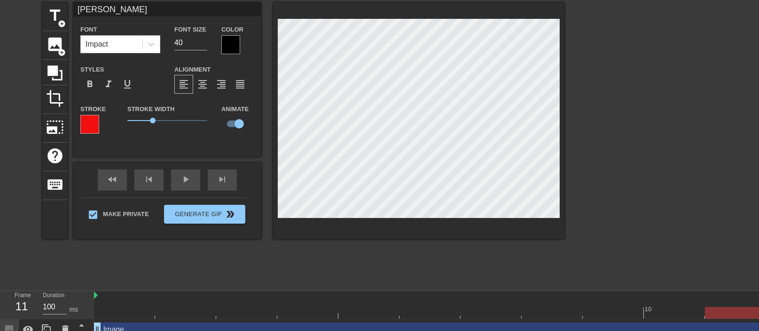
scroll to position [4, 13]
type input "月圓 ㄅ"
type textarea "月圓 ㄅ"
type input "月圓 ㄅㄧ"
type textarea "月圓 ㄅㄧ"
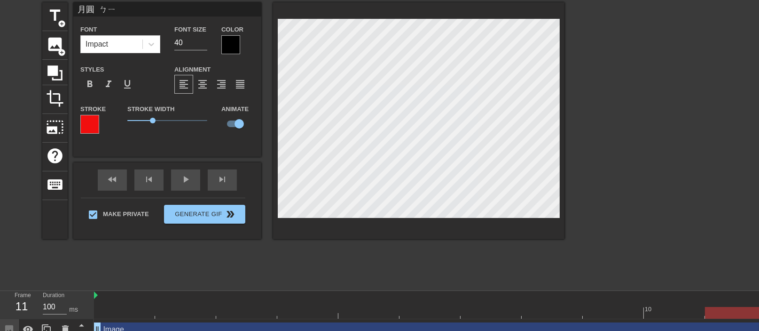
type input "月圓 ㄅㄧㄥ"
type textarea "月圓 ㄅㄧㄥ"
type input "月圓 炳"
type textarea "月圓 炳"
type input "月圓 炳ㄩ"
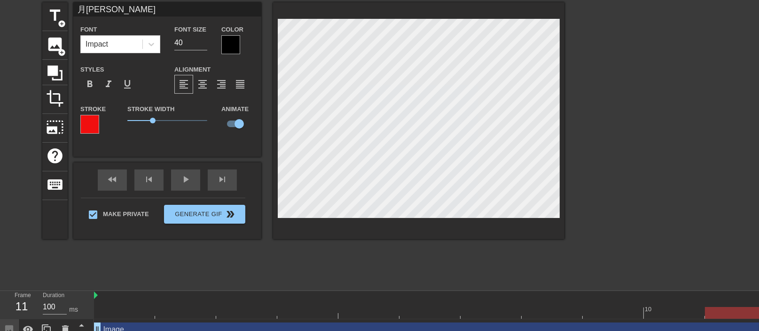
type textarea "月圓 炳ㄩ"
type input "月圓 炳ㄩㄢ"
type textarea "月圓 炳ㄩㄢ"
type input "月圓 炳源"
type textarea "月圓 炳源"
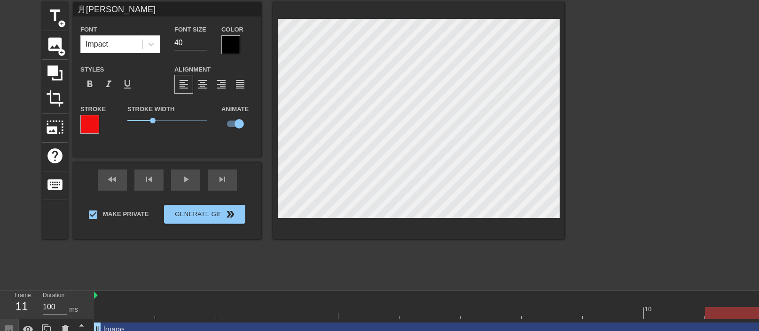
scroll to position [4, 14]
type input "月圓 餅元"
type textarea "月圓 餅元"
type input "月圓 餅圓"
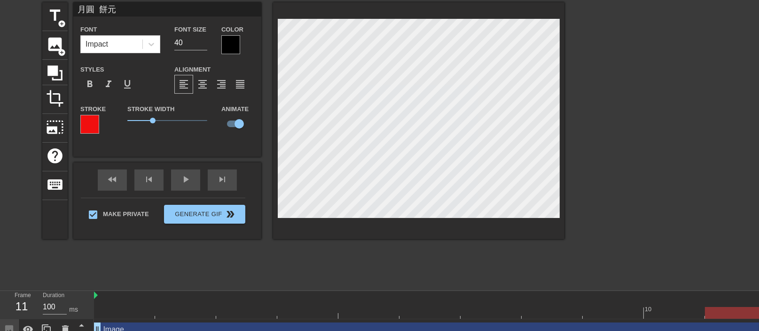
type textarea "月圓 餅圓"
type input "月圓 餅圓"
type textarea "月圓 餅圓"
type input "月圓 餅圓"
type textarea "月圓 餅圓"
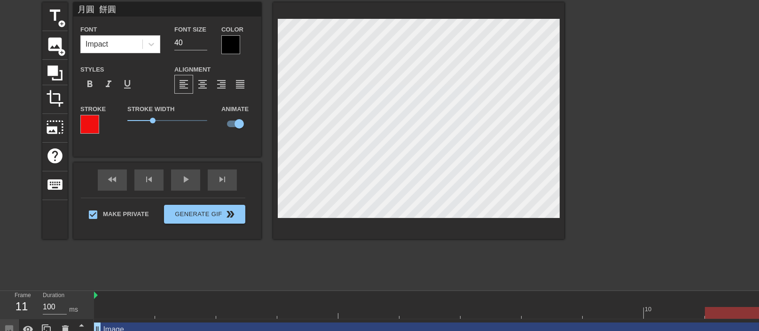
scroll to position [4, 26]
type input "月圓 餅圓 ㄖ"
type textarea "月圓 餅圓 ㄖ"
type input "月圓 餅圓 ㄖㄣ"
type textarea "月圓 餅圓 ㄖㄣ"
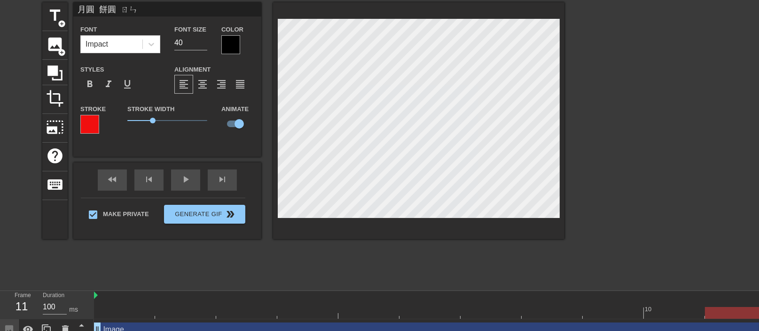
type input "月圓 餅圓 人"
type textarea "月圓 餅圓 人"
type input "月圓 餅圓 人ㄩ"
type textarea "月圓 餅圓 人ㄩ"
type input "月圓 餅圓 人ㄩㄢ"
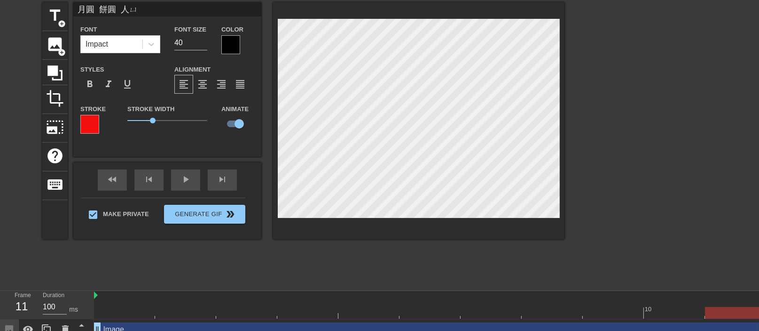
type textarea "月圓 餅圓 人ㄩㄢ"
type input "月圓 餅圓 人員"
type textarea "月圓 餅圓 人員"
type input "月圓 餅圓 人員ㄩ"
type textarea "月圓 餅圓 人員ㄩ"
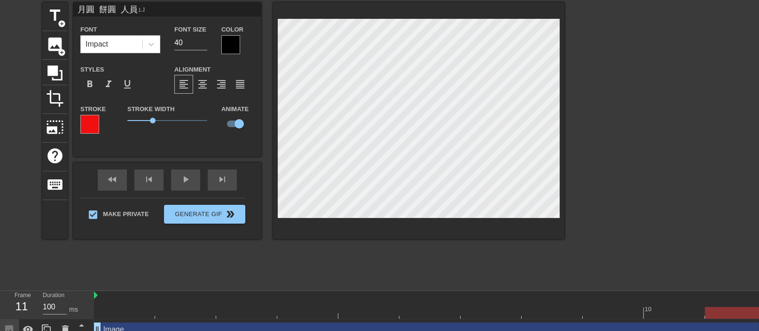
type input "月圓 餅圓 人員ㄩㄢ"
type textarea "月圓 餅圓 人員ㄩㄢ"
type input "月圓 餅圓 人員原"
type textarea "月圓 餅圓 人員原"
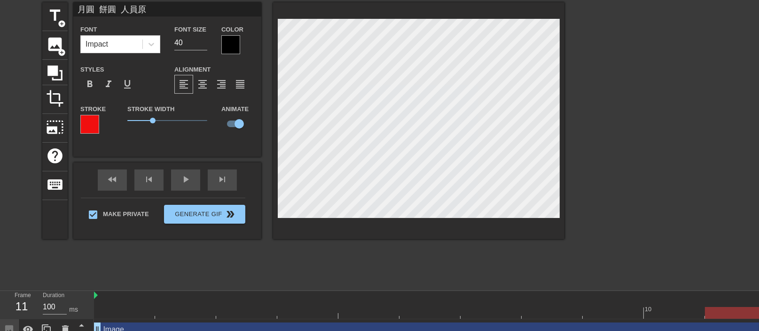
type input "月圓 餅圓 人圓圓"
type textarea "月圓 餅圓 人圓圓"
click at [92, 127] on div at bounding box center [89, 124] width 19 height 19
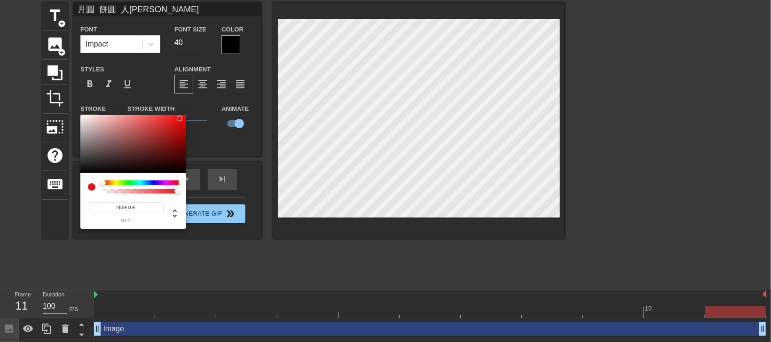
click at [116, 184] on div at bounding box center [141, 183] width 76 height 5
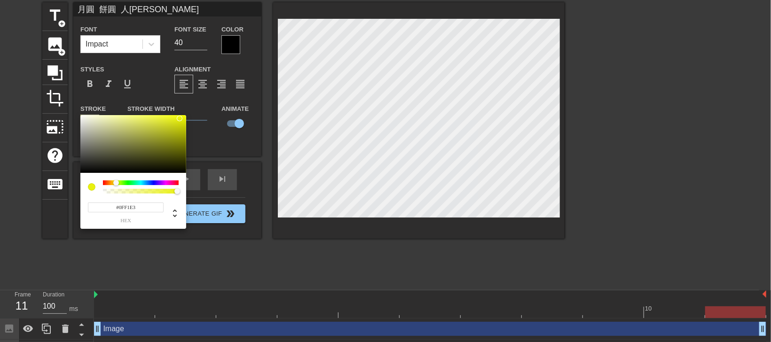
click at [140, 182] on div at bounding box center [141, 183] width 76 height 5
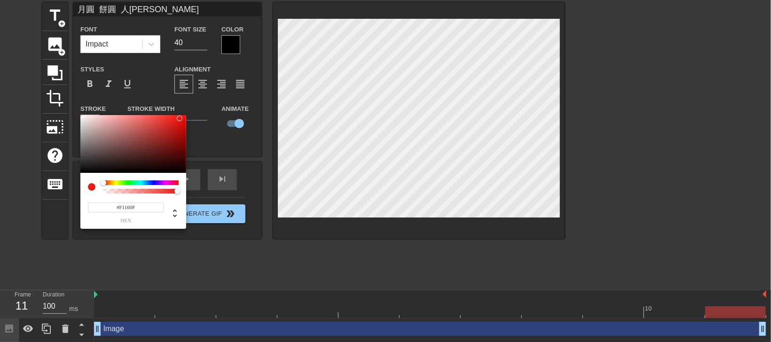
click at [103, 183] on div at bounding box center [141, 183] width 76 height 5
click at [157, 183] on div at bounding box center [141, 183] width 76 height 5
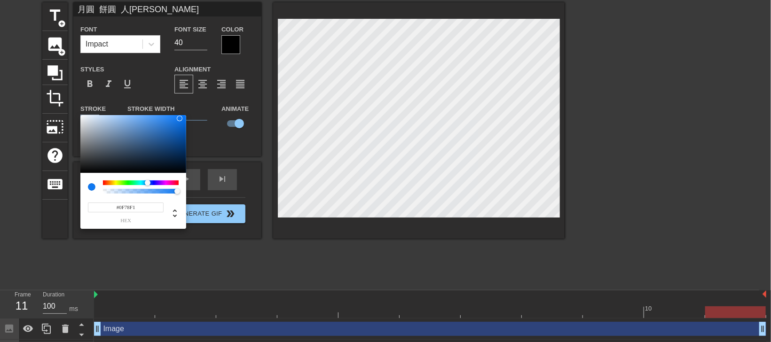
click at [148, 181] on div at bounding box center [141, 183] width 76 height 5
click at [165, 183] on div at bounding box center [141, 183] width 76 height 5
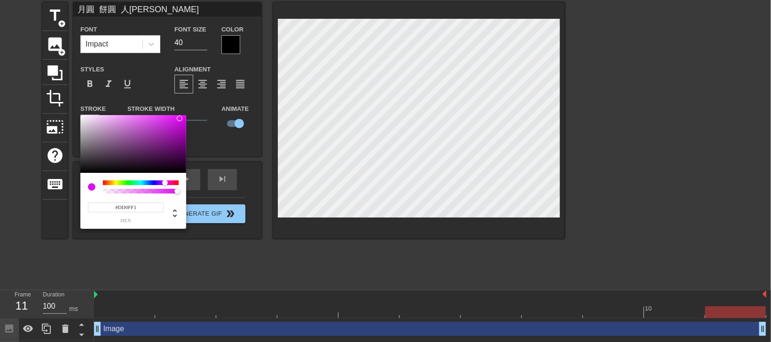
type input "221"
type input "0.55"
drag, startPoint x: 176, startPoint y: 191, endPoint x: 145, endPoint y: 191, distance: 31.0
click at [145, 191] on div at bounding box center [145, 192] width 6 height 6
type input "241"
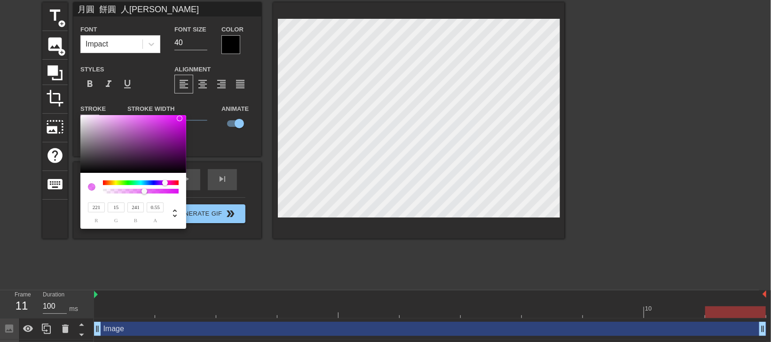
type input "193"
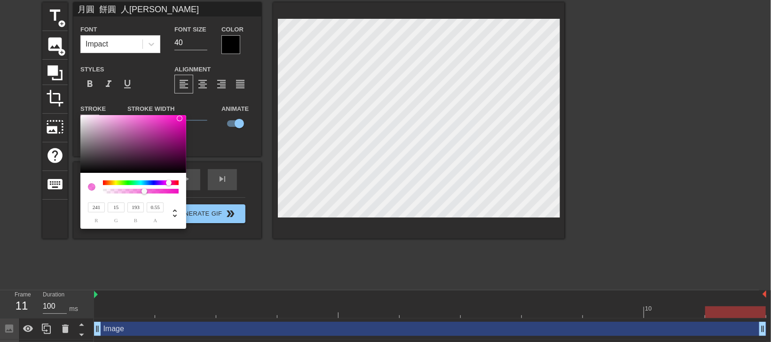
click at [169, 181] on div at bounding box center [172, 184] width 6 height 6
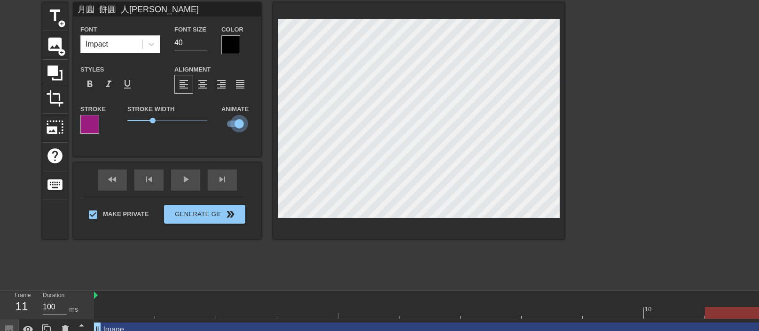
click at [229, 125] on input "checkbox" at bounding box center [240, 124] width 54 height 18
click at [233, 124] on input "checkbox" at bounding box center [231, 124] width 54 height 18
checkbox input "true"
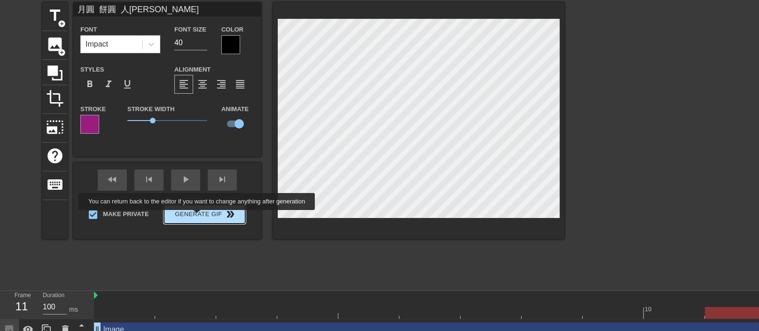
click at [198, 215] on button "Generate Gif double_arrow" at bounding box center [204, 214] width 81 height 19
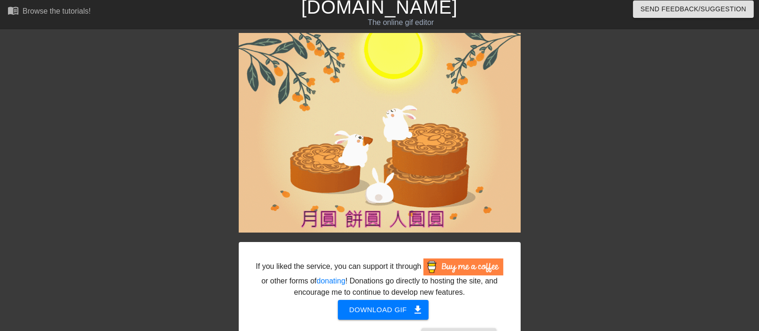
scroll to position [35, 0]
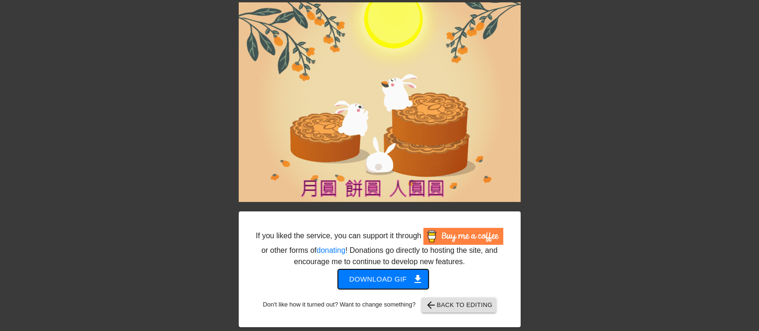
click at [394, 277] on span "Download gif get_app" at bounding box center [383, 279] width 68 height 12
click at [692, 70] on div "If you liked the service, you can support it through or other forms of donating…" at bounding box center [379, 164] width 759 height 324
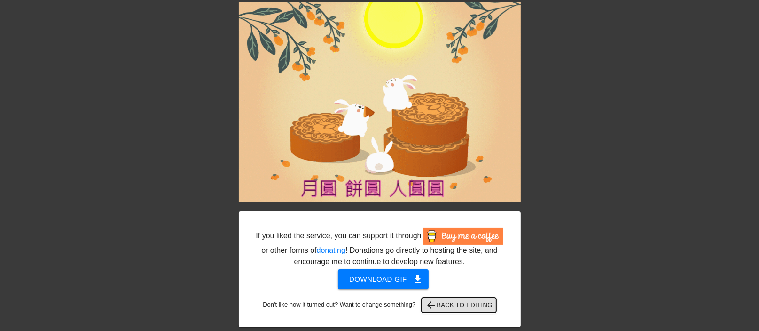
click at [452, 307] on span "arrow_back Back to Editing" at bounding box center [458, 304] width 67 height 11
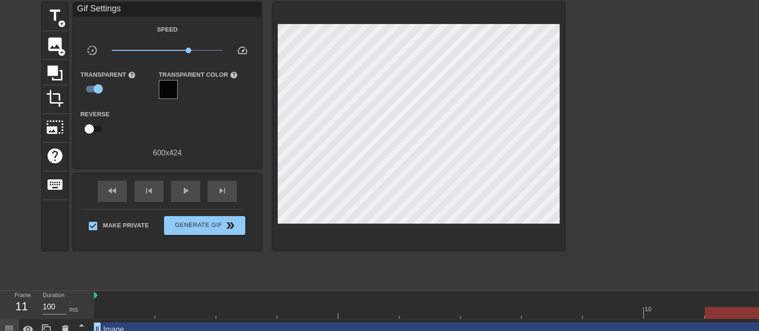
scroll to position [0, 0]
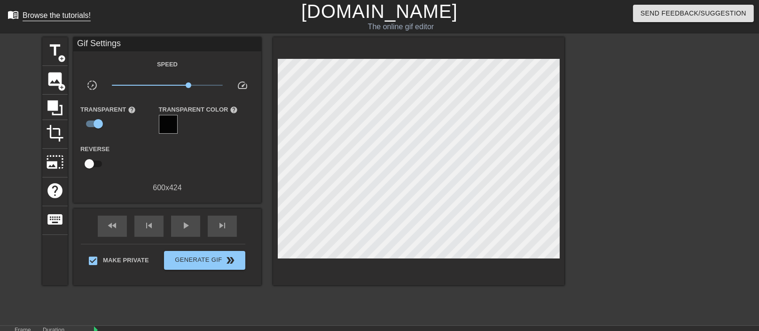
click at [58, 19] on div "Browse the tutorials!" at bounding box center [57, 15] width 68 height 8
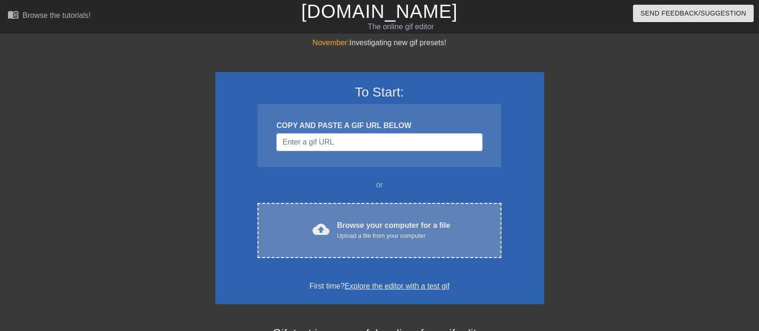
drag, startPoint x: 0, startPoint y: 0, endPoint x: 360, endPoint y: 221, distance: 422.5
click at [360, 221] on div "Browse your computer for a file Upload a file from your computer" at bounding box center [393, 230] width 113 height 21
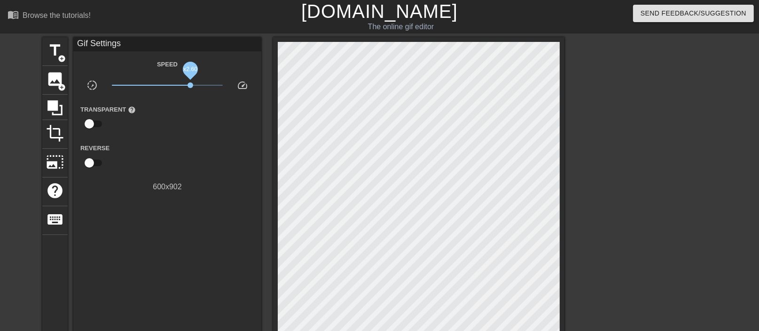
drag, startPoint x: 168, startPoint y: 87, endPoint x: 190, endPoint y: 91, distance: 23.0
click at [190, 91] on div "x2.60" at bounding box center [168, 86] width 126 height 15
click at [92, 124] on input "checkbox" at bounding box center [90, 124] width 54 height 18
checkbox input "true"
click at [163, 120] on div at bounding box center [168, 124] width 19 height 19
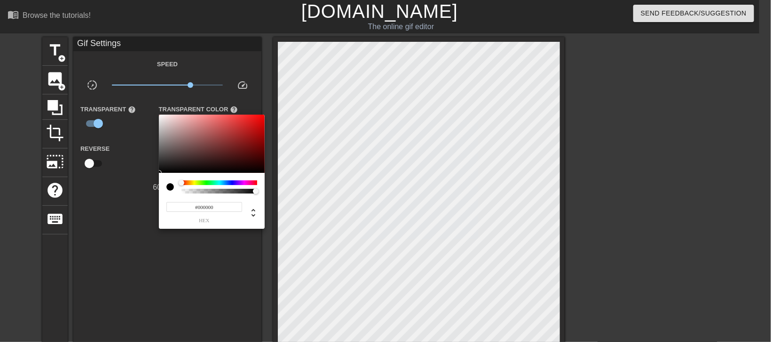
click at [196, 183] on div at bounding box center [219, 183] width 76 height 5
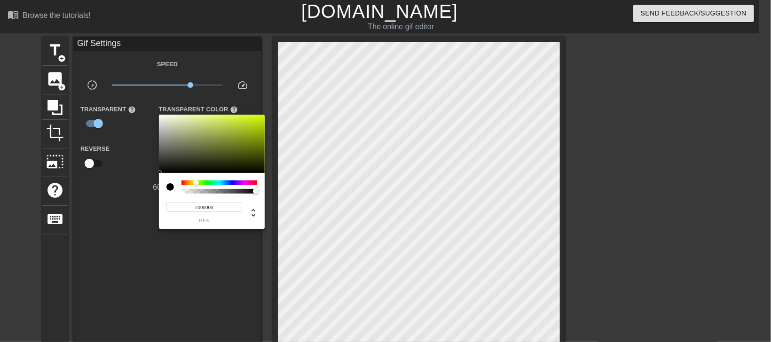
type input "0"
click at [239, 189] on div at bounding box center [219, 191] width 73 height 5
click at [111, 189] on div at bounding box center [385, 171] width 771 height 342
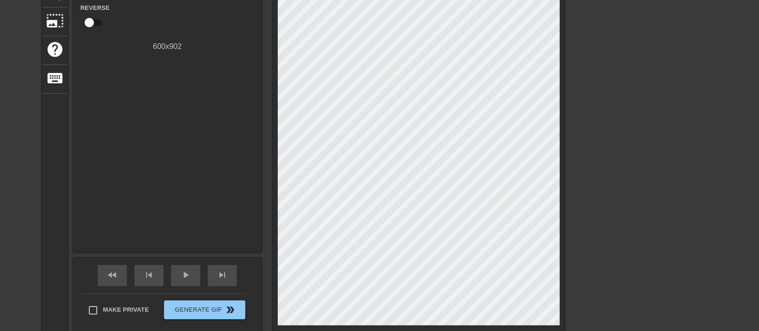
scroll to position [71, 0]
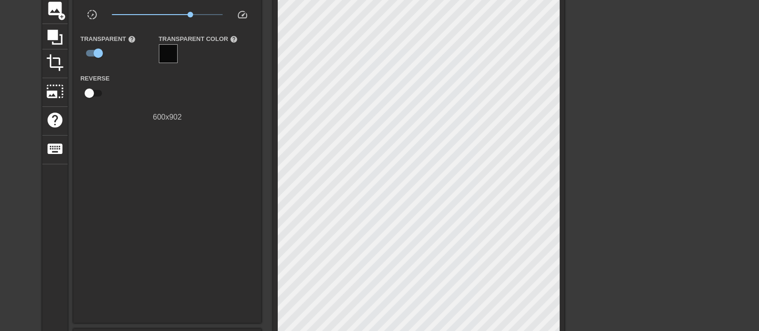
click at [88, 89] on input "checkbox" at bounding box center [90, 93] width 54 height 18
checkbox input "true"
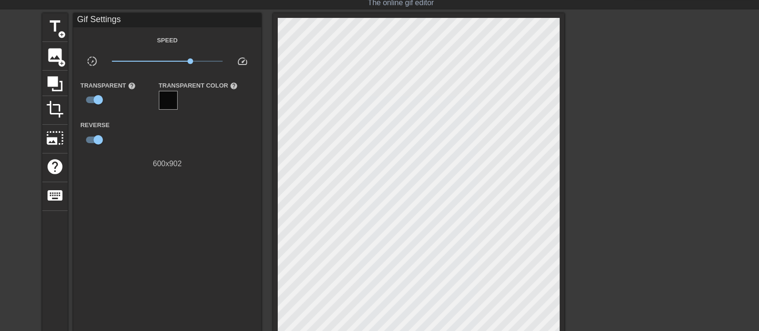
scroll to position [0, 0]
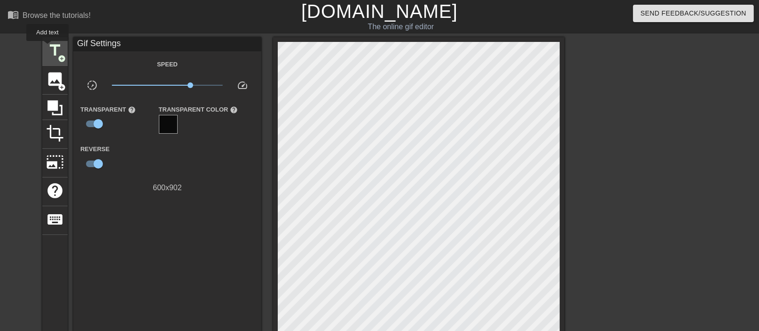
click at [48, 47] on span "title" at bounding box center [55, 50] width 18 height 18
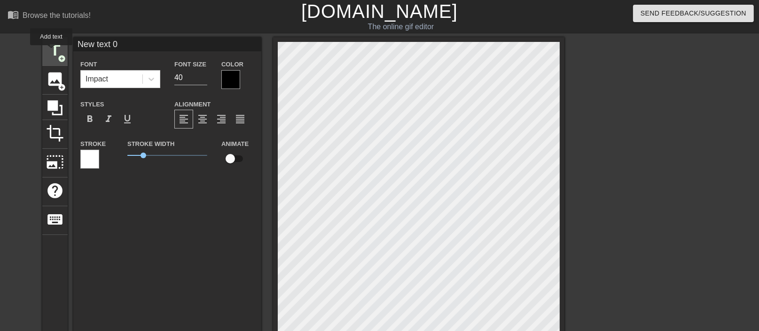
click at [52, 51] on span "title" at bounding box center [55, 50] width 18 height 18
type input "New text 1"
click at [129, 217] on div "New text 1 Font Impact Font Size 40 Color Styles format_bold format_italic form…" at bounding box center [167, 215] width 188 height 356
click at [58, 210] on span "keyboard" at bounding box center [55, 219] width 18 height 18
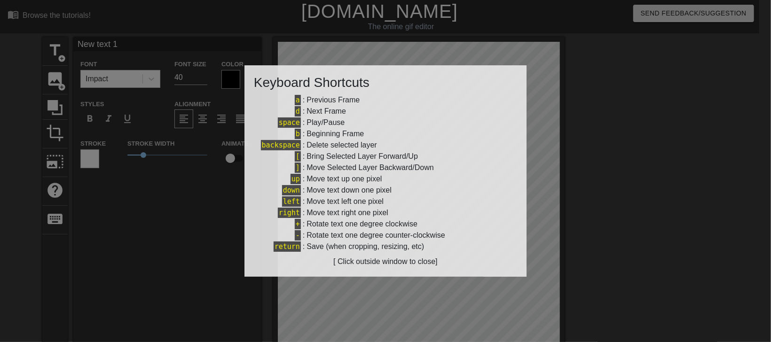
click at [183, 187] on div at bounding box center [385, 171] width 771 height 342
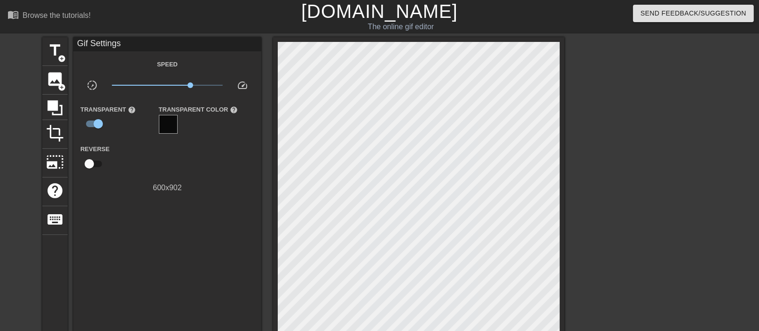
click at [93, 164] on input "checkbox" at bounding box center [90, 164] width 54 height 18
checkbox input "true"
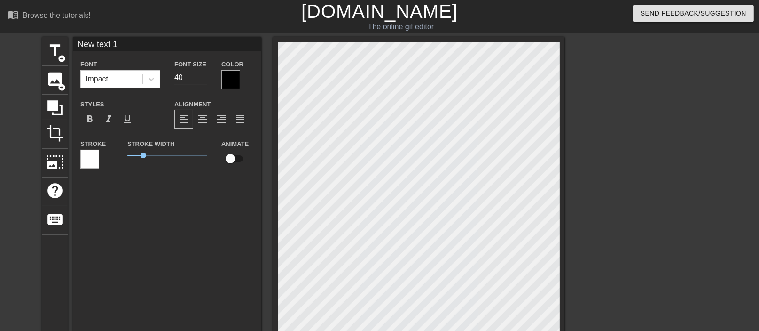
scroll to position [4, 19]
type input "New text"
type textarea "New text"
type input "New text"
type textarea "New text"
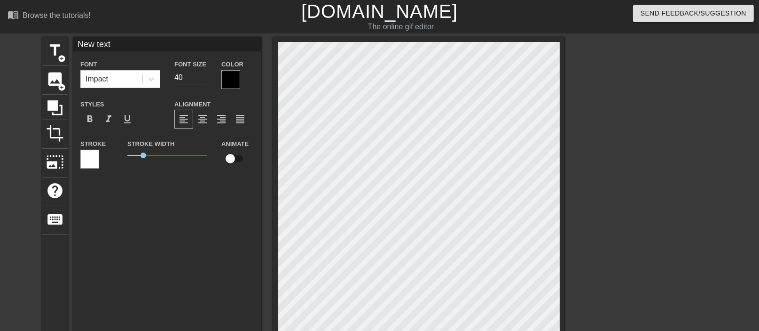
type input "New tex"
type textarea "New tex"
type input "New te"
type textarea "New te"
type input "New t"
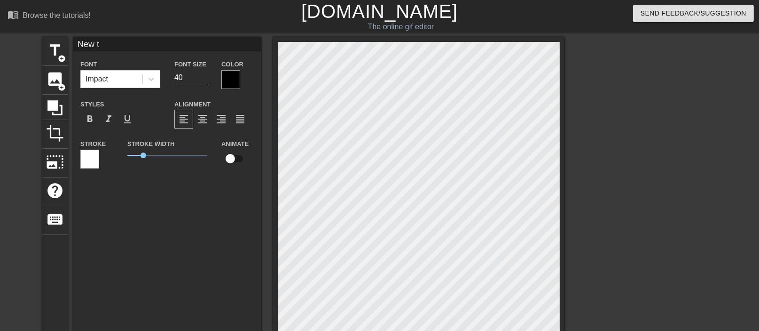
type textarea "New t"
type input "New"
type textarea "New"
type input "New"
type textarea "New"
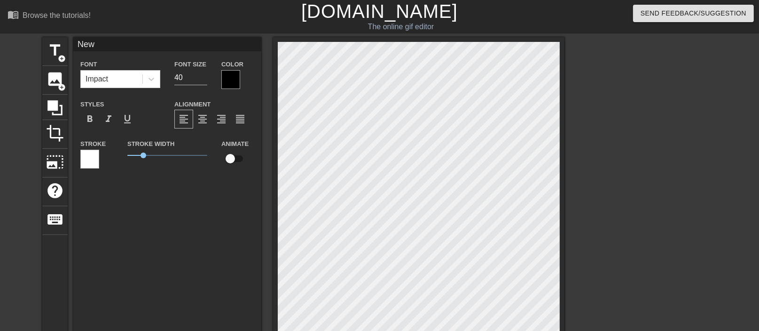
type input "Ne"
type textarea "Ne"
type input "N"
type textarea "N"
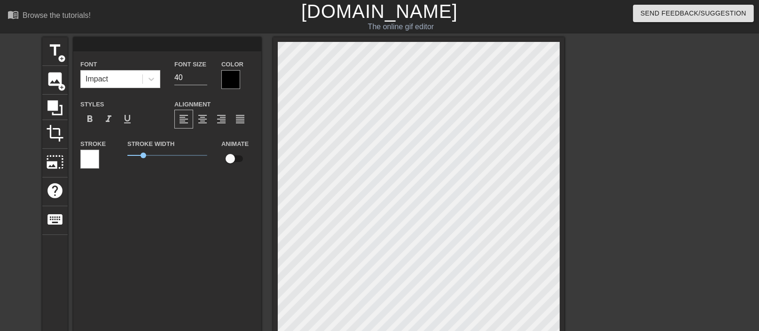
type input "ㄓ"
type textarea "ㄓ"
type input "ㄓㄨ"
type textarea "ㄓㄨ"
type input "住"
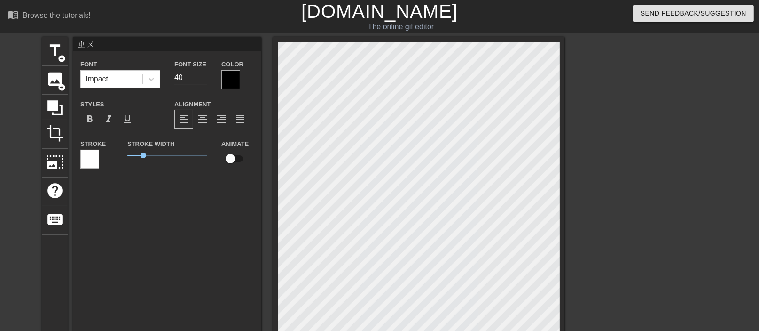
type textarea "住"
type input "祝"
type textarea "祝"
type input "祝"
type textarea "祝"
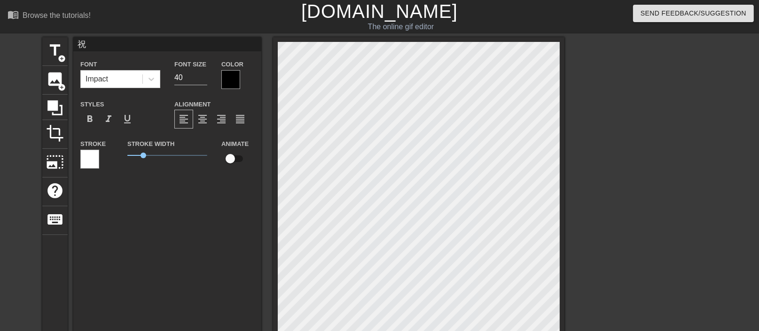
type input "祝"
type textarea "祝"
type input "祝 ㄑ"
type textarea "祝 ㄑ"
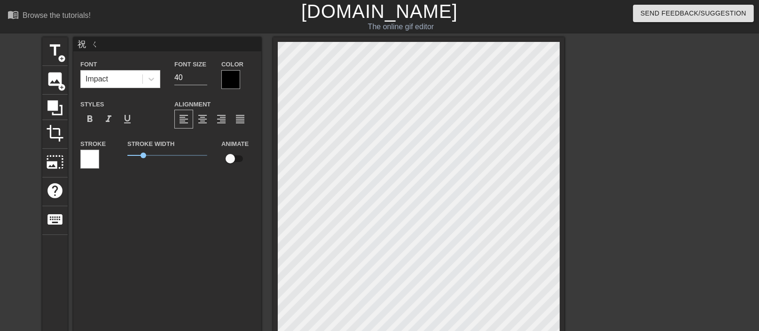
type input "祝 ㄑㄧ"
type textarea "祝 ㄑㄧ"
type input "祝 ㄑㄧㄣ"
type textarea "祝 ㄑㄧㄣ"
type input "祝 親"
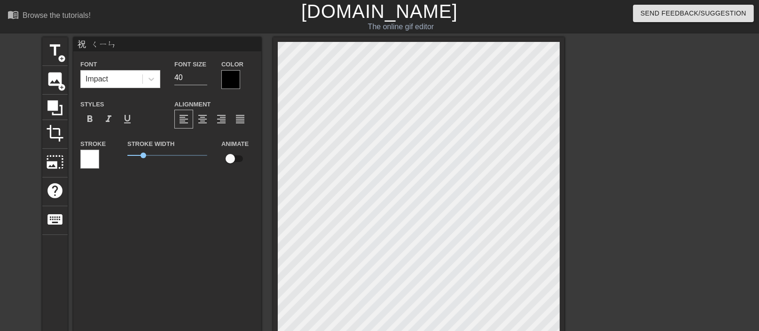
type textarea "祝 親"
type input "祝 親ㄞ"
type textarea "祝 親ㄞ"
type input "祝 親愛"
type textarea "祝 親愛"
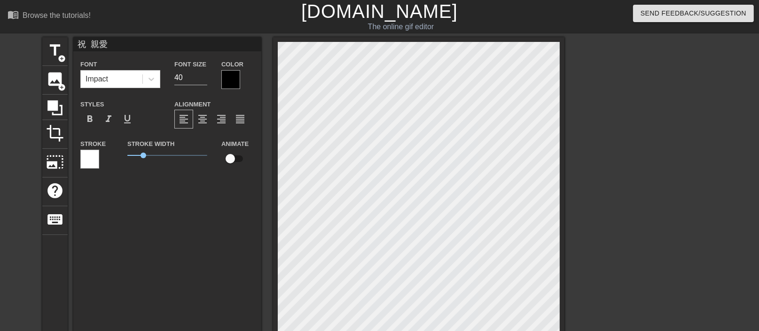
type input "祝 親愛ㄉ"
type textarea "祝 親愛ㄉ"
type input "祝 親愛ㄉㄜ"
type textarea "祝 親愛的"
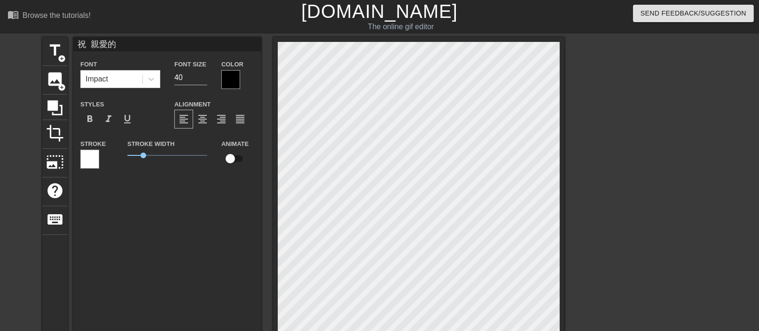
type input "祝 親愛的G"
type textarea "祝 親愛的G"
type input "祝 親愛的Gㄛ"
type textarea "祝 親愛的Gㄛ"
type input "祝 親愛的Gㄙㄛ"
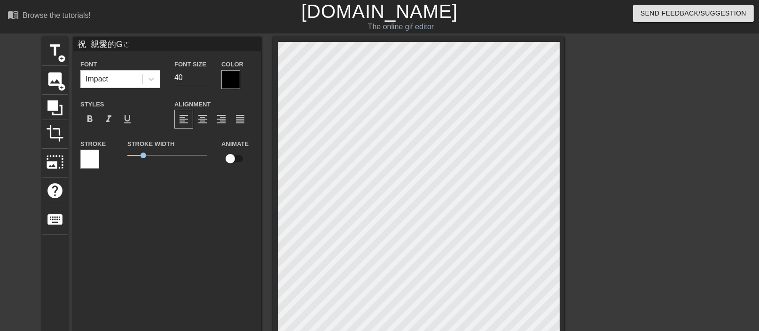
type textarea "祝 親愛的Gㄙㄛ"
type input "祝 親愛的Gㄇㄛ"
type textarea "祝 親愛的Gㄇㄛ"
type input "祝 親愛的Gㄇ"
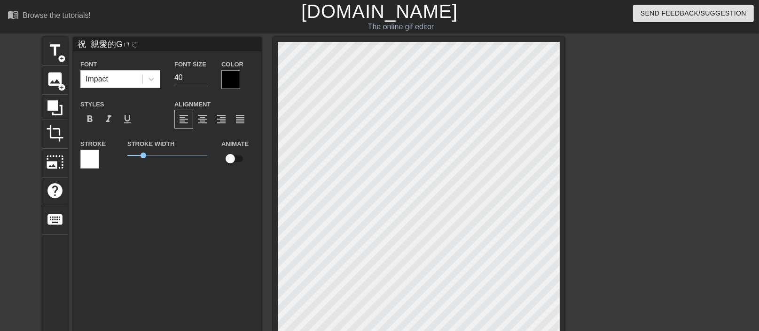
type textarea "祝 親愛的Gㄇ"
type input "祝 親愛的G"
type textarea "祝 親愛的G"
type input "祝 親愛的"
type textarea "祝 親愛的"
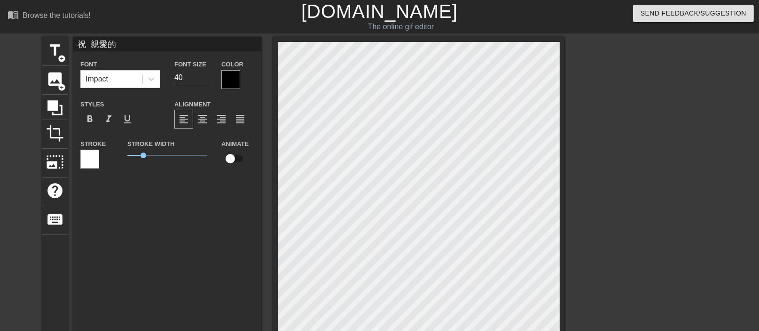
scroll to position [4, 23]
type input "祝 親愛的g"
type textarea "祝 親愛的g"
type input "祝 親愛的"
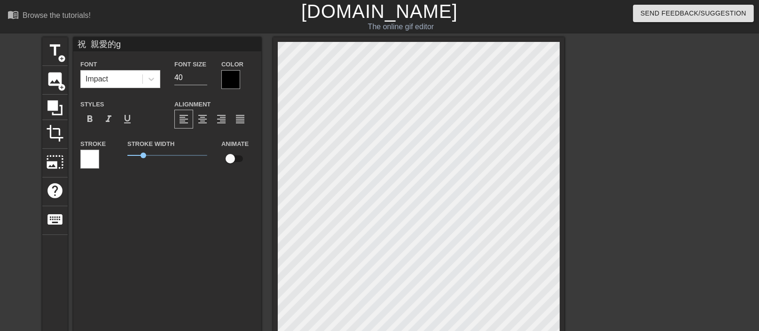
type textarea "祝 親愛的"
type input "祝 親愛的ㄕ"
type textarea "祝 親愛的"
type input "祝 親愛的I"
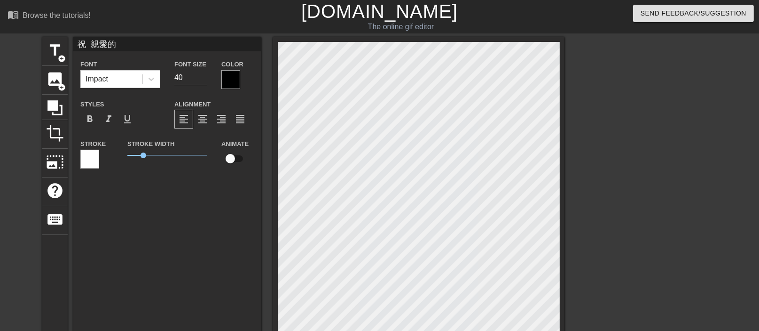
type textarea "祝 親愛的I"
type input "祝 親愛的IN"
type textarea "祝 親愛的IN"
type input "祝 親愛的INA"
type textarea "祝 親愛的INA"
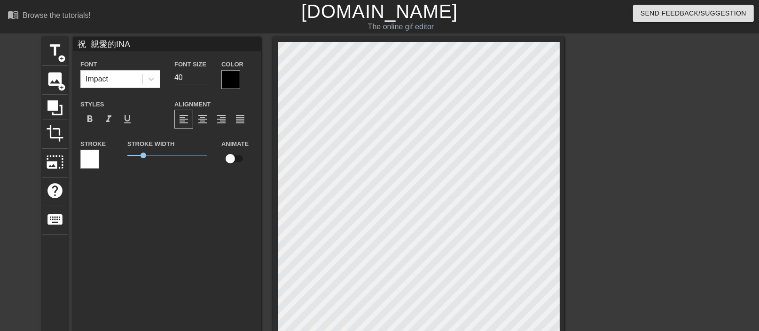
scroll to position [4, 24]
type input "祝 親愛的GINA"
type textarea "祝 親愛的GINA"
click at [231, 81] on div at bounding box center [230, 79] width 19 height 19
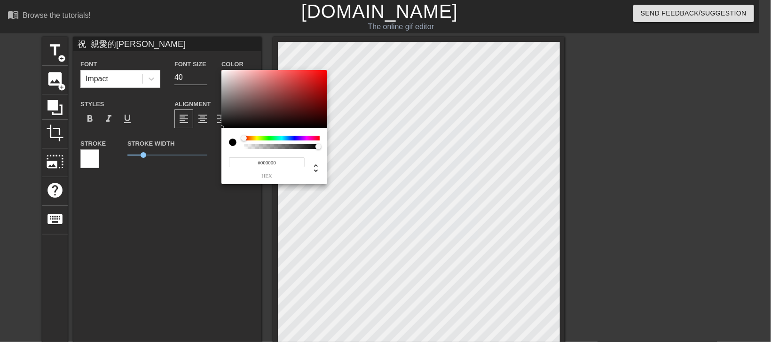
click at [257, 138] on div at bounding box center [282, 138] width 76 height 5
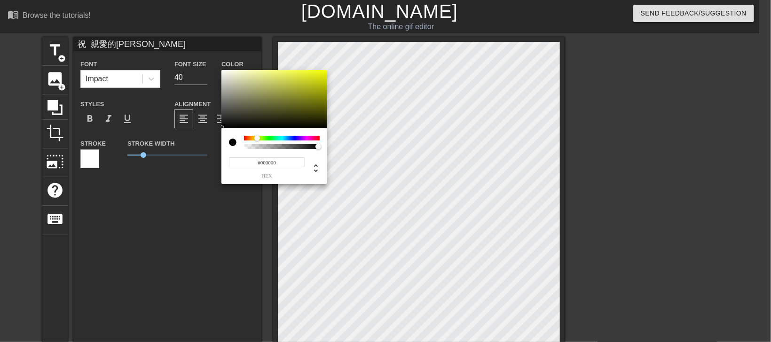
click at [260, 137] on div at bounding box center [260, 139] width 6 height 6
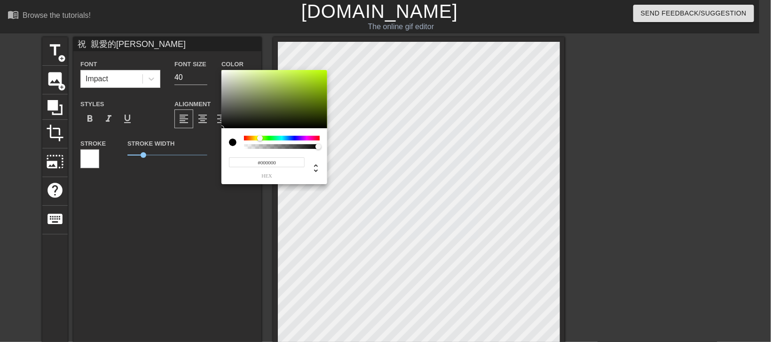
type input "0"
click at [311, 146] on div at bounding box center [281, 146] width 73 height 5
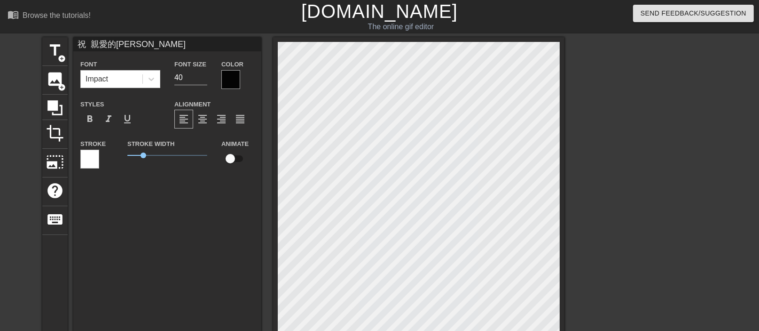
scroll to position [4, 24]
click at [228, 78] on div at bounding box center [230, 79] width 19 height 19
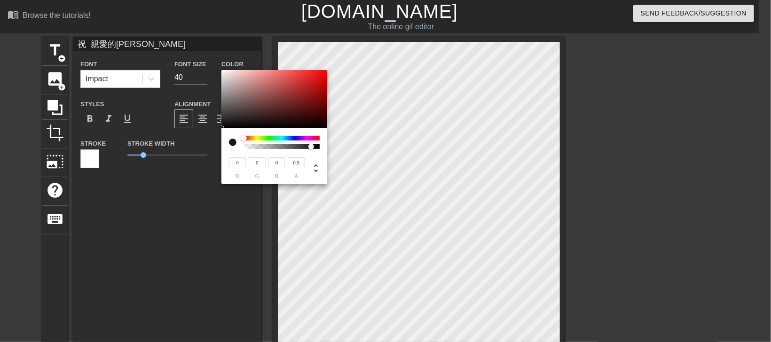
click at [256, 138] on div at bounding box center [282, 138] width 76 height 5
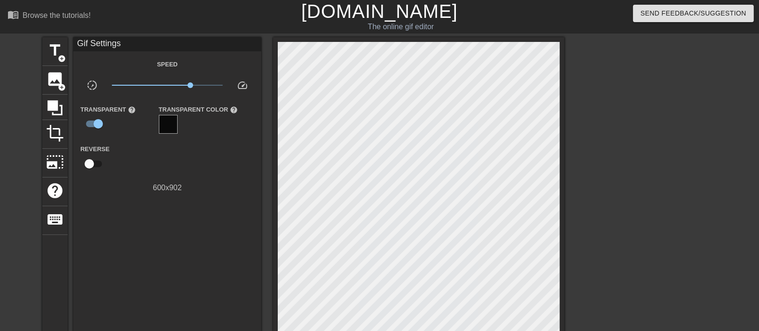
click at [168, 126] on div at bounding box center [168, 124] width 19 height 19
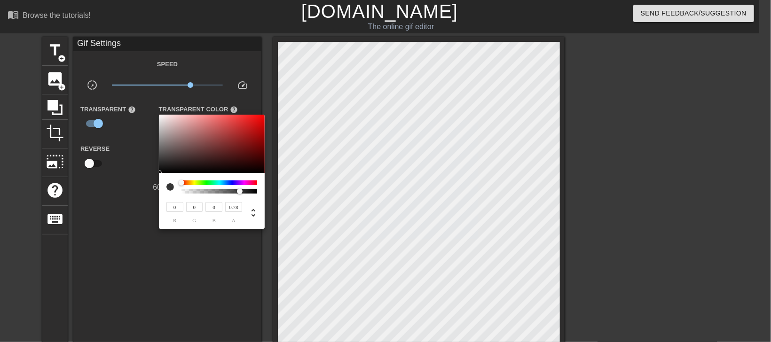
click at [195, 184] on div at bounding box center [219, 183] width 76 height 5
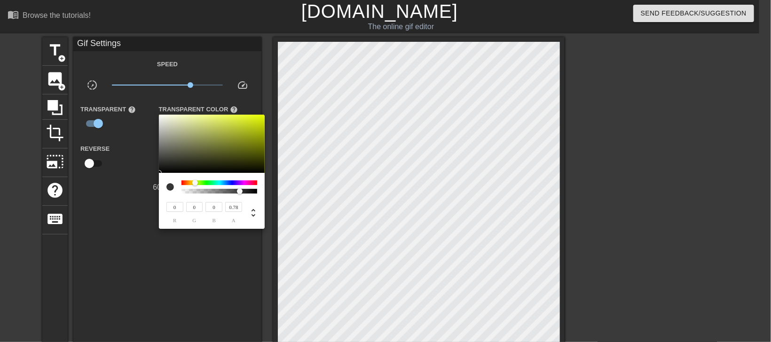
click at [191, 254] on div at bounding box center [385, 171] width 771 height 342
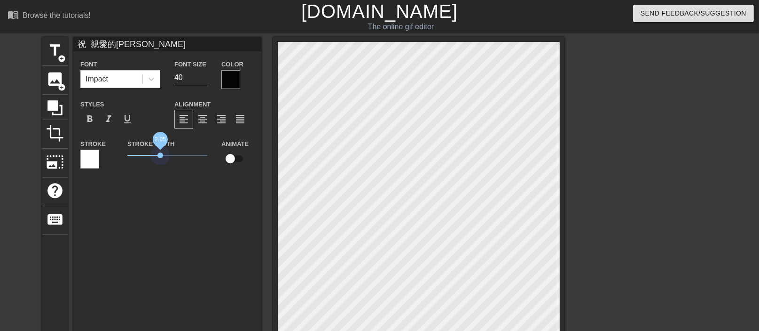
drag, startPoint x: 142, startPoint y: 156, endPoint x: 160, endPoint y: 159, distance: 18.1
click at [160, 159] on span "2.05" at bounding box center [167, 155] width 80 height 11
click at [230, 78] on div at bounding box center [230, 79] width 19 height 19
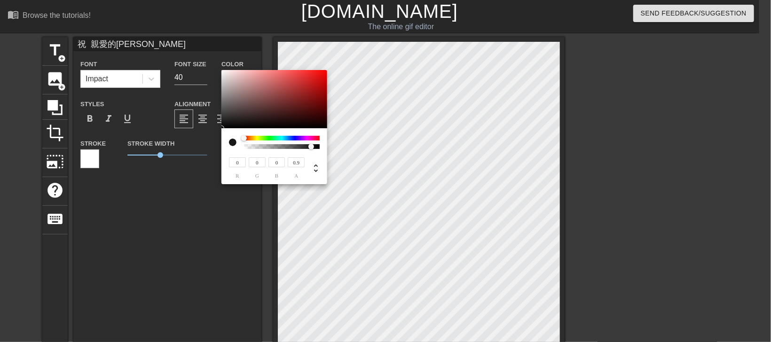
click at [257, 138] on div at bounding box center [282, 138] width 76 height 5
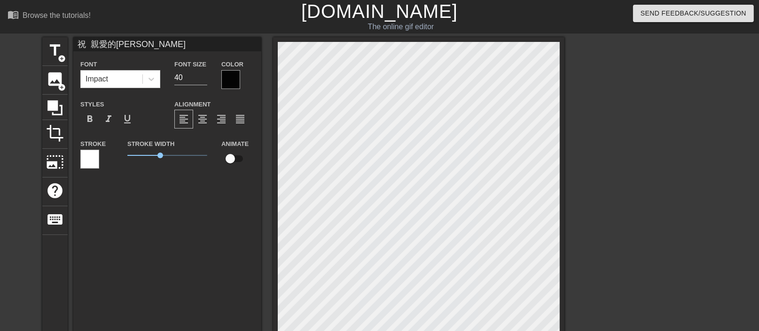
scroll to position [4, 35]
type input "祝 親愛的GIN"
type textarea "祝 親愛的GIN"
type input "祝 親愛的GI"
type textarea "祝 親愛的GI"
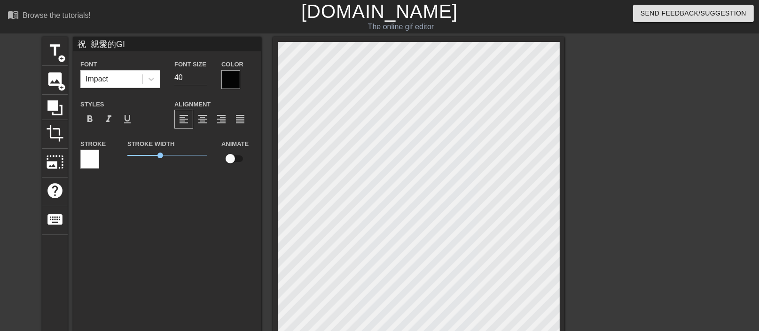
type input "祝 親愛的G"
type textarea "祝 親愛的G"
type input "祝 親愛的"
type textarea "祝 親愛的"
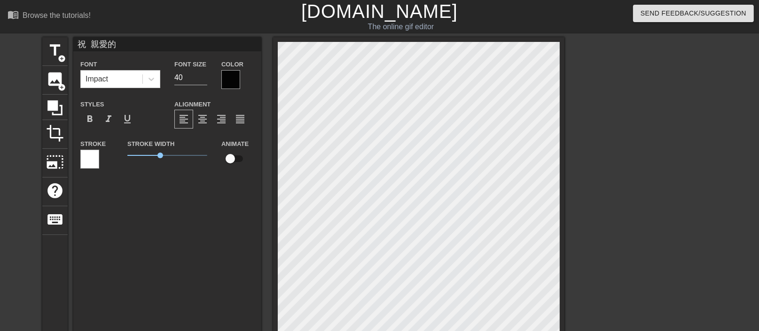
type input "祝 親愛的ㄕ"
type textarea "祝 親愛的"
type input "祝 親愛的ㄕ"
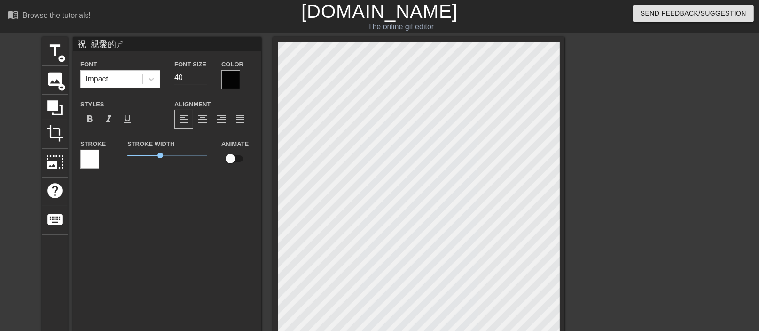
scroll to position [4, 28]
type textarea "祝 親愛的"
type input "祝 親愛的g"
type textarea "祝 親愛的g"
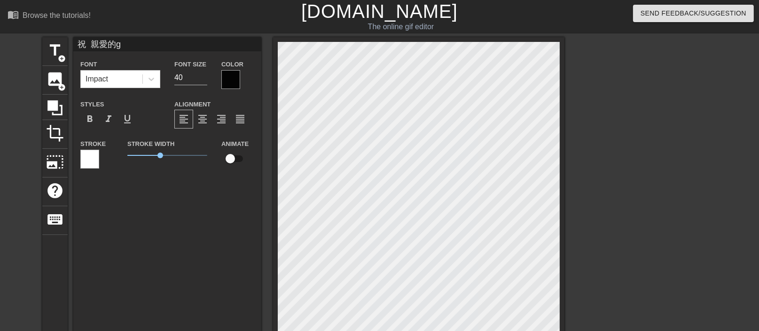
scroll to position [4, 26]
type input "祝 親愛的"
type textarea "祝 親愛的"
click at [227, 85] on div at bounding box center [230, 79] width 19 height 19
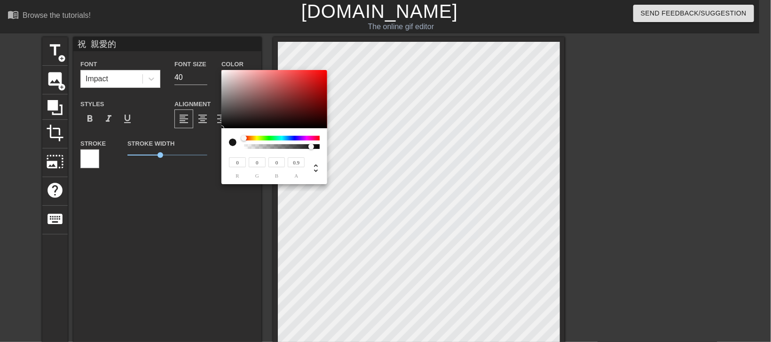
click at [257, 136] on div at bounding box center [282, 138] width 76 height 5
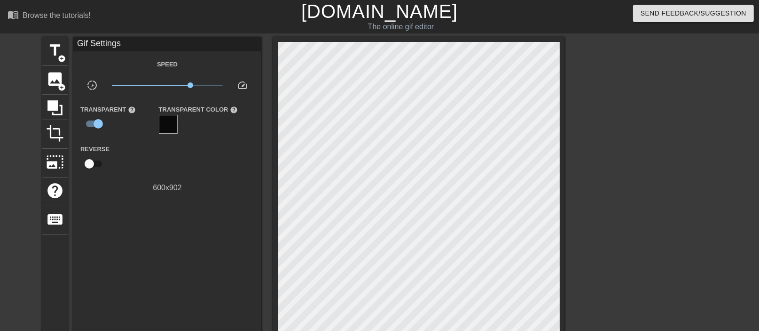
click at [168, 124] on div at bounding box center [168, 124] width 19 height 19
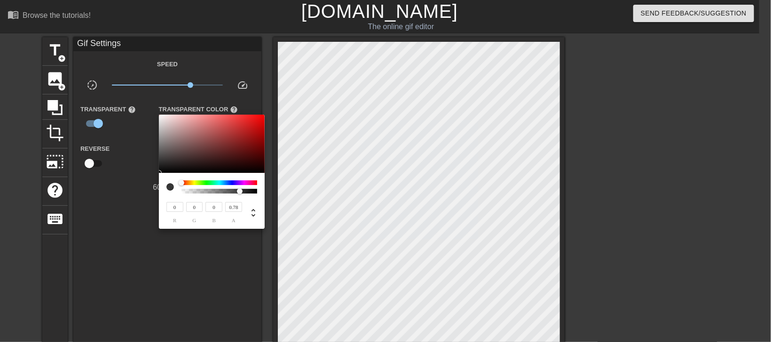
click at [194, 185] on div at bounding box center [219, 187] width 76 height 13
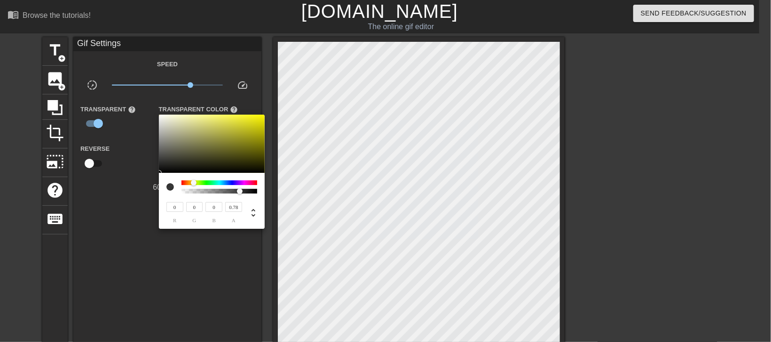
click at [194, 183] on div at bounding box center [219, 183] width 76 height 5
click at [210, 242] on div at bounding box center [385, 171] width 771 height 342
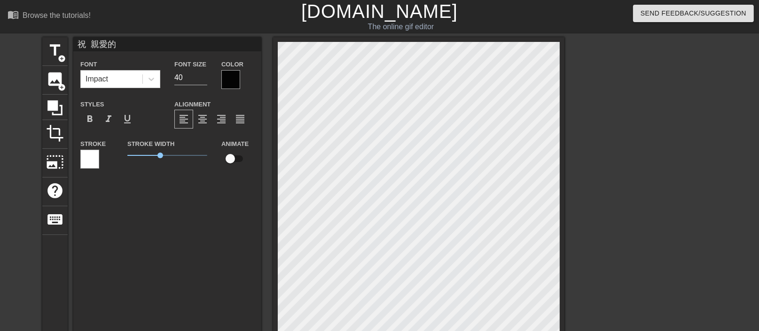
scroll to position [4, 1]
type input "祝 親愛的g"
type textarea "祝 親愛的g"
type input "祝 親愛的"
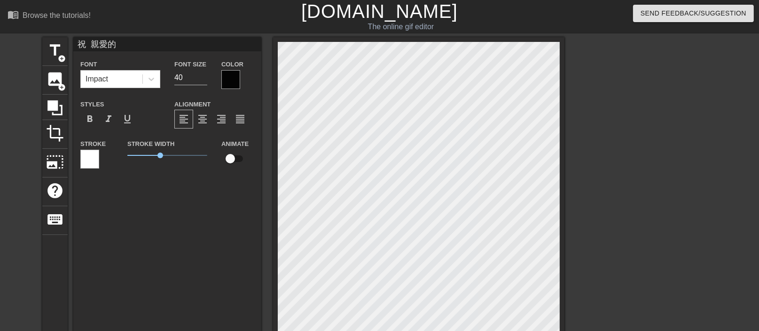
type textarea "祝 親愛的"
type input "祝 親愛的G"
type textarea "祝 親愛的G"
type input "祝 親愛的"
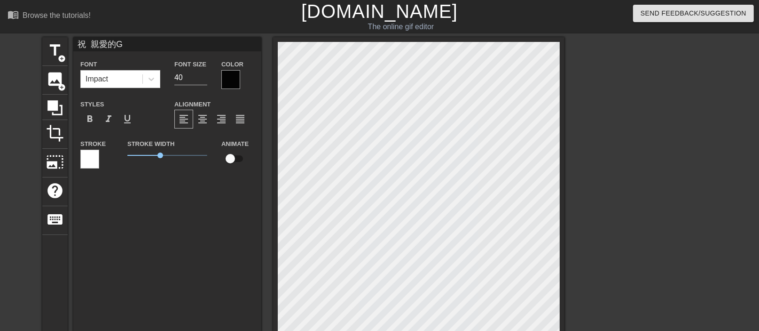
type textarea "祝 親愛的"
type input "祝 親愛的ㄌ"
type textarea "祝 親愛的ㄌ"
type input "祝 親愛的ㄌㄠ"
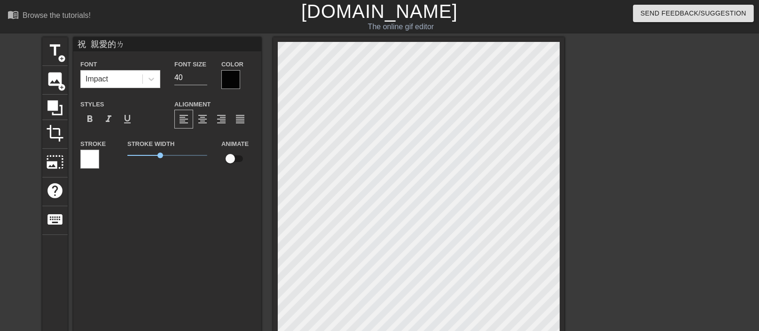
type textarea "祝 親愛的ㄌㄠ"
type input "祝 親愛的老"
type textarea "祝 親愛的老"
type input "祝 親愛的老ㄆ"
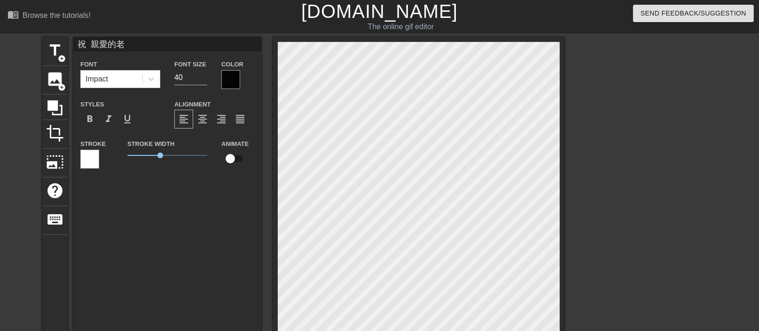
type textarea "祝 親愛的老ㄆ"
type input "祝 親愛的老ㄆㄛ"
type textarea "祝 親愛的老ㄆㄛ"
type input "祝 親愛的老婆"
type textarea "祝 親愛的老婆"
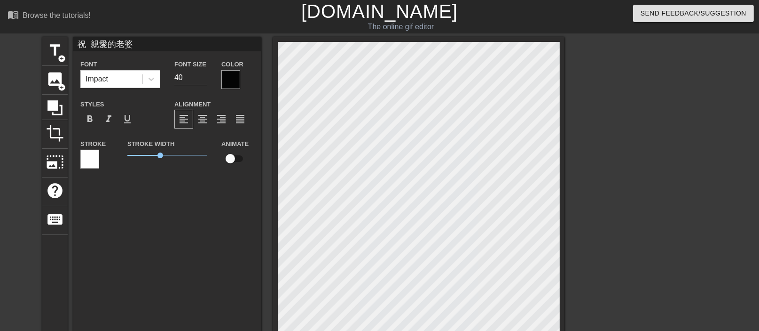
scroll to position [4, 34]
type input "祝 親愛的老婆ㄓ"
type textarea "祝 親愛的老婆ㄓ"
type input "祝 親愛的老婆ㄓㄨ"
type textarea "祝 親愛的老婆ㄓㄨ"
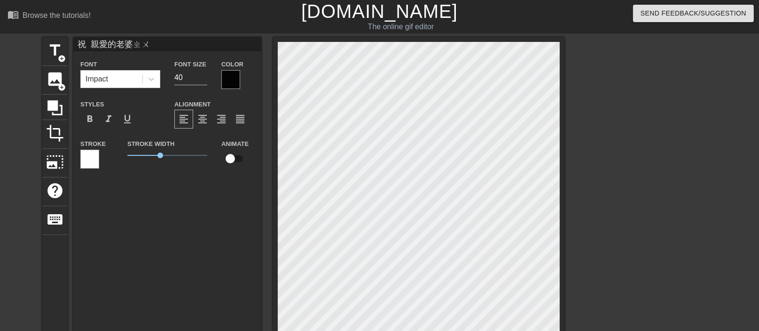
scroll to position [4, 44]
click at [66, 16] on div "Browse the tutorials!" at bounding box center [57, 15] width 68 height 8
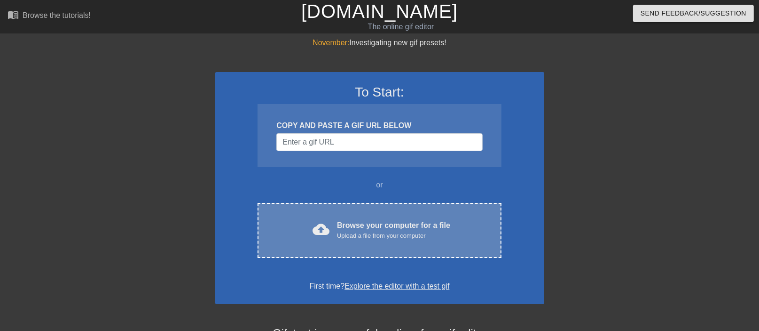
click at [370, 231] on div "Upload a file from your computer" at bounding box center [393, 235] width 113 height 9
